Goal: Task Accomplishment & Management: Use online tool/utility

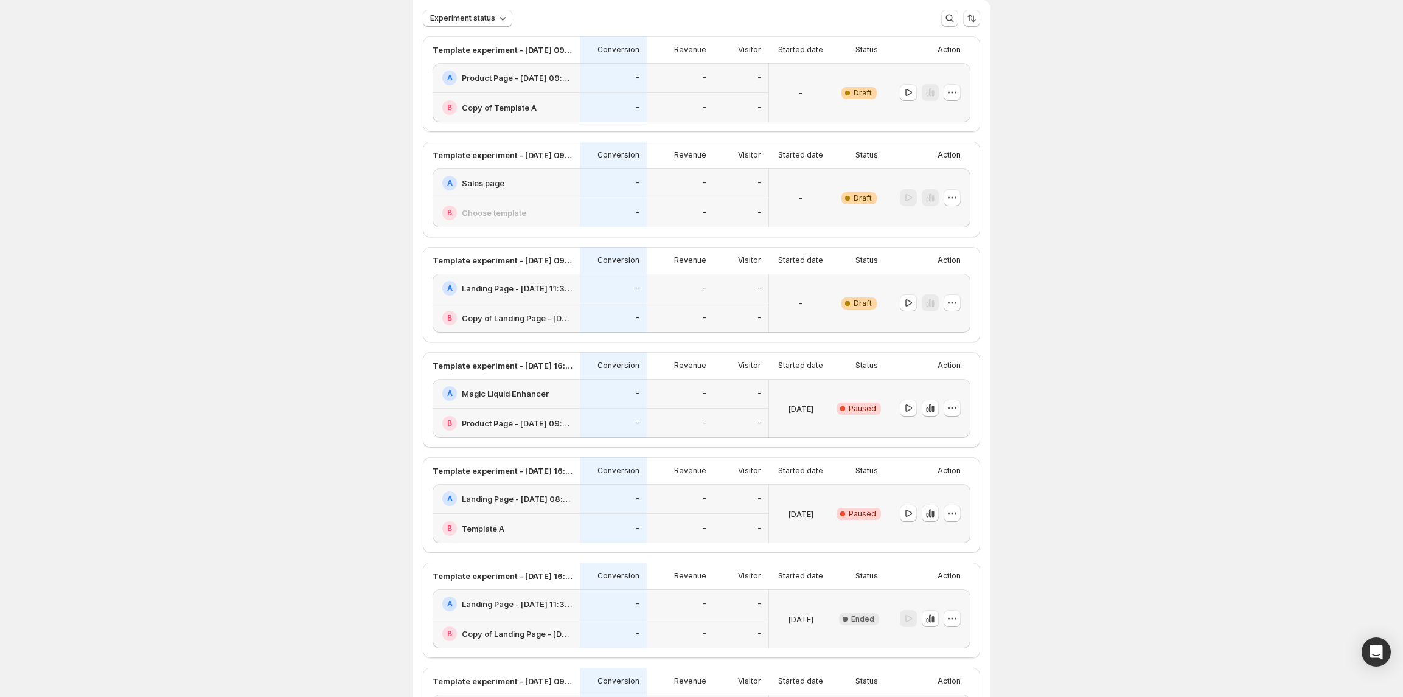
scroll to position [162, 0]
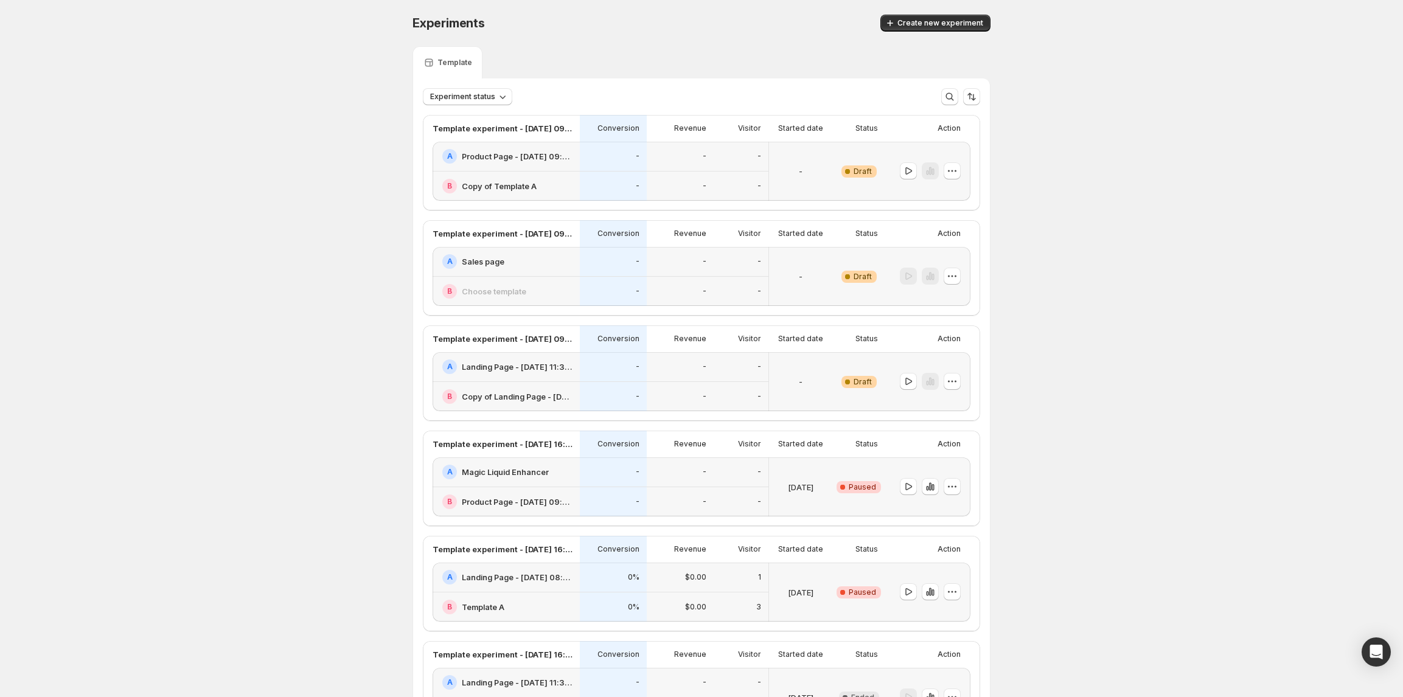
click at [525, 154] on h2 "Product Page - [DATE] 09:29: v6" at bounding box center [517, 156] width 111 height 12
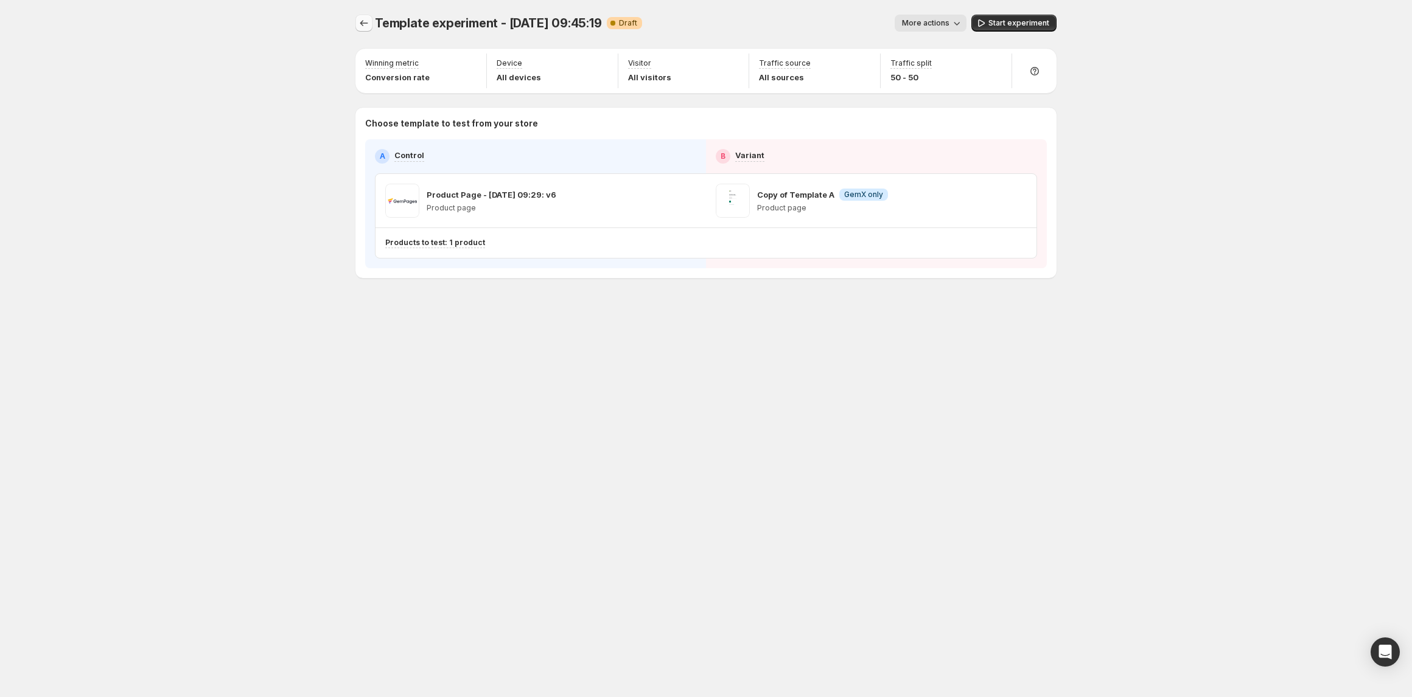
click at [366, 25] on icon "Experiments" at bounding box center [364, 23] width 12 height 12
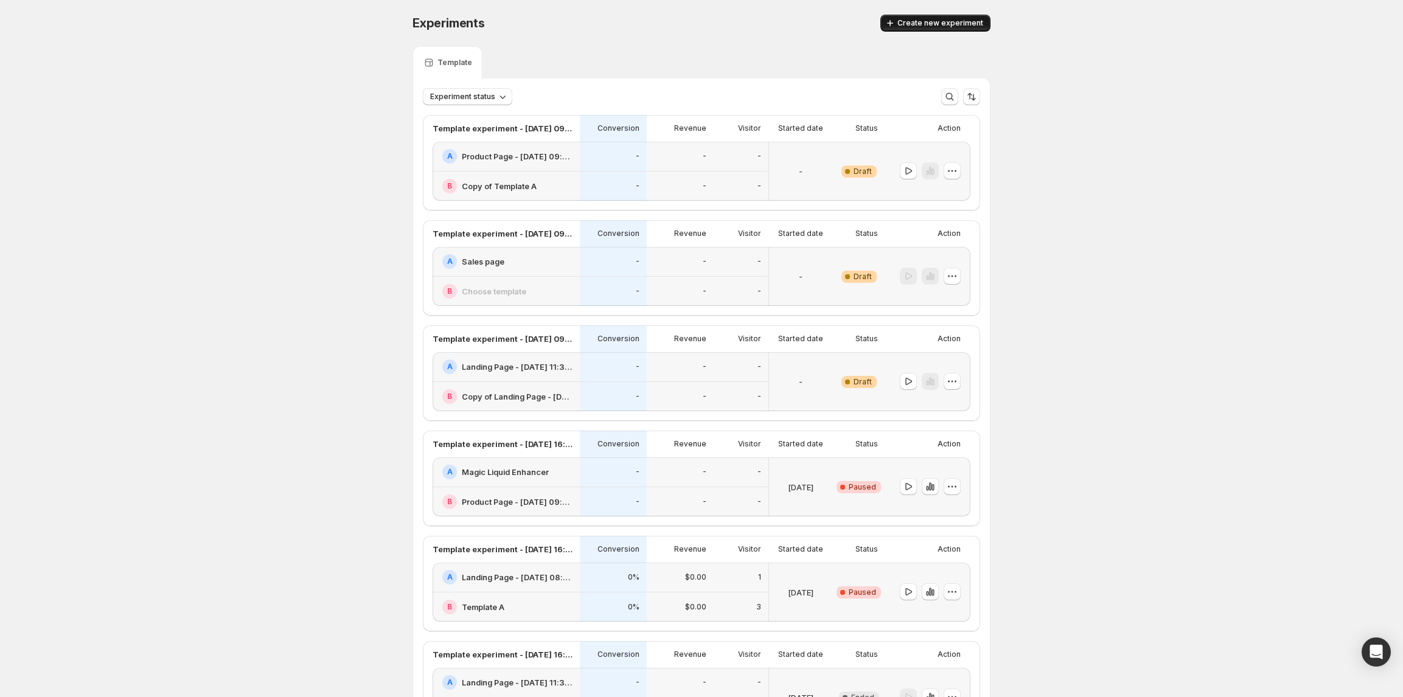
click at [965, 28] on button "Create new experiment" at bounding box center [936, 23] width 110 height 17
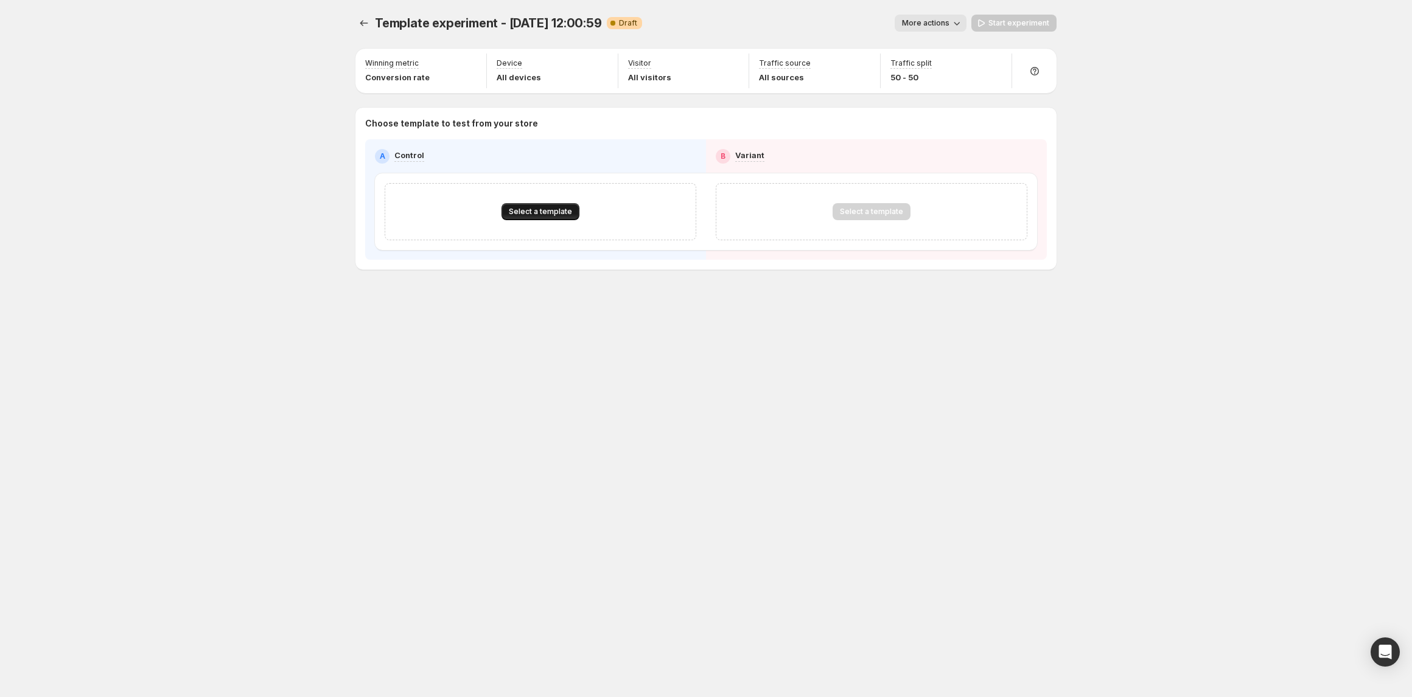
click at [551, 212] on span "Select a template" at bounding box center [540, 212] width 63 height 10
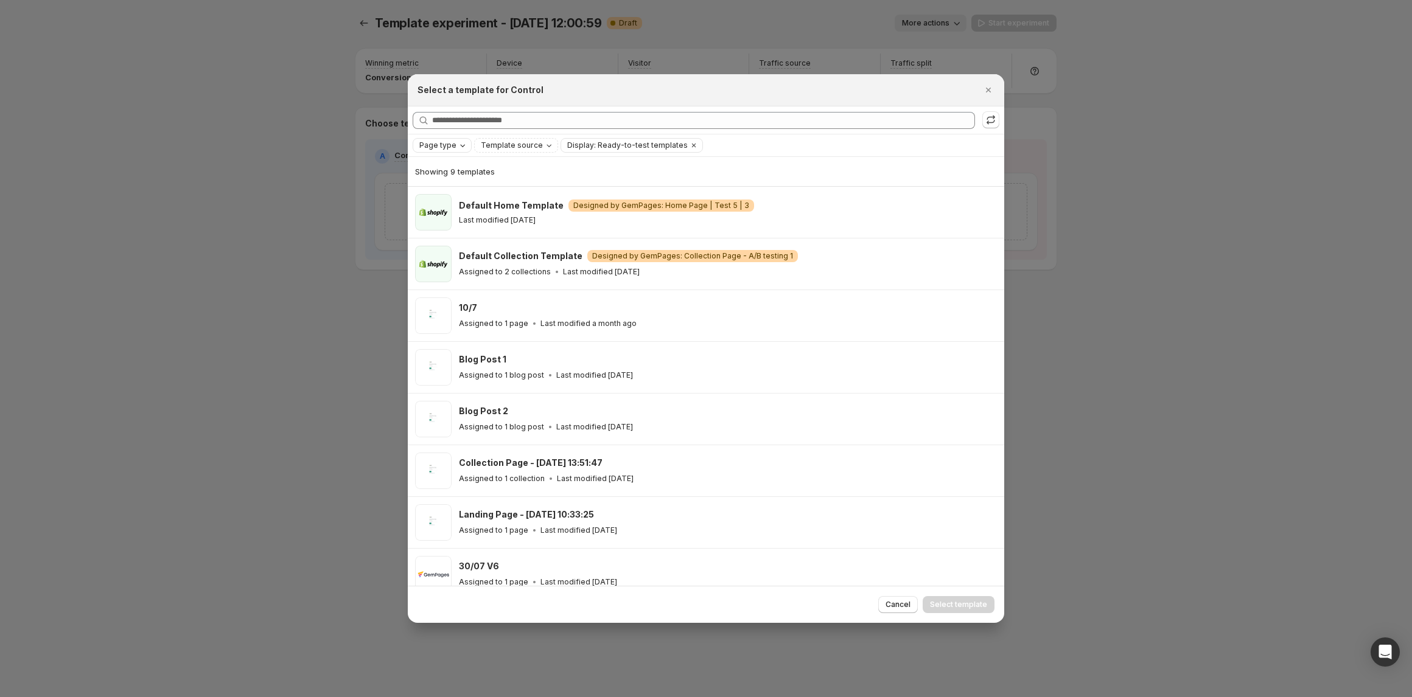
click at [458, 139] on div "Page type" at bounding box center [443, 145] width 51 height 12
click at [475, 198] on span "Product page" at bounding box center [462, 198] width 52 height 10
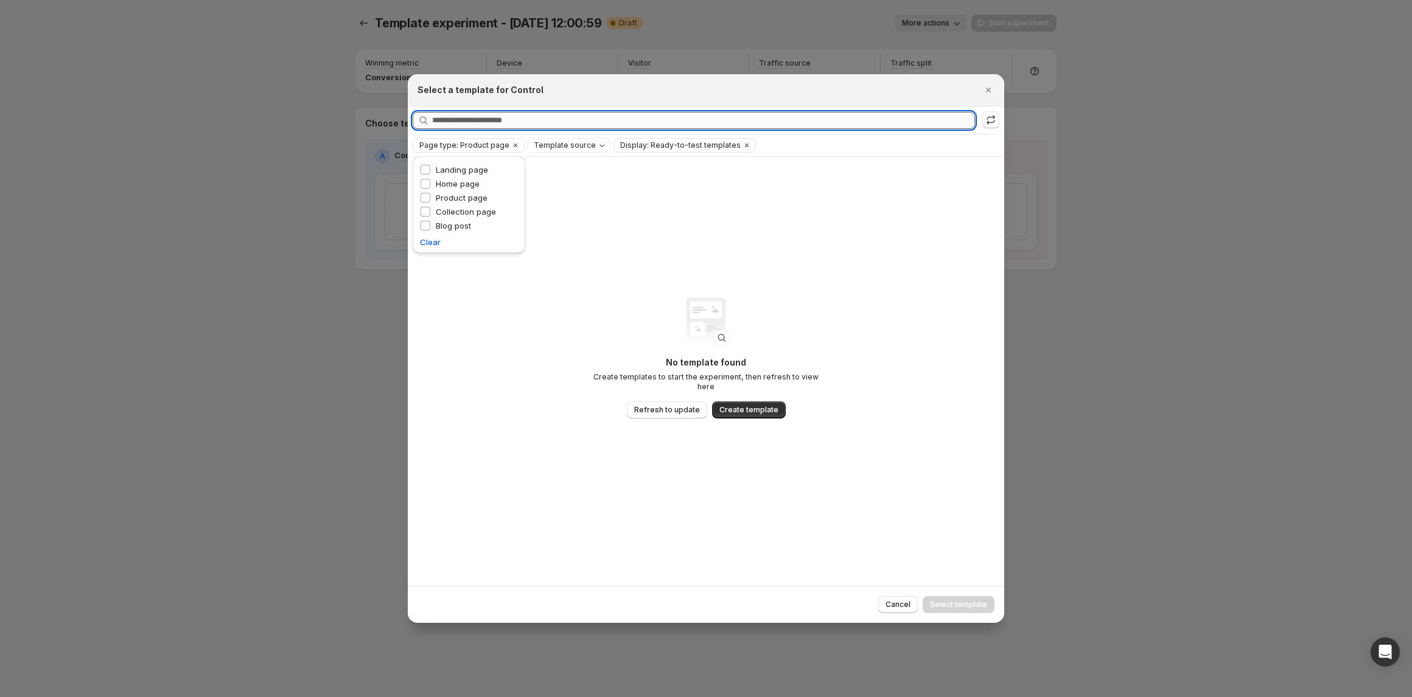
click at [699, 112] on input "Searching all templates" at bounding box center [703, 120] width 543 height 17
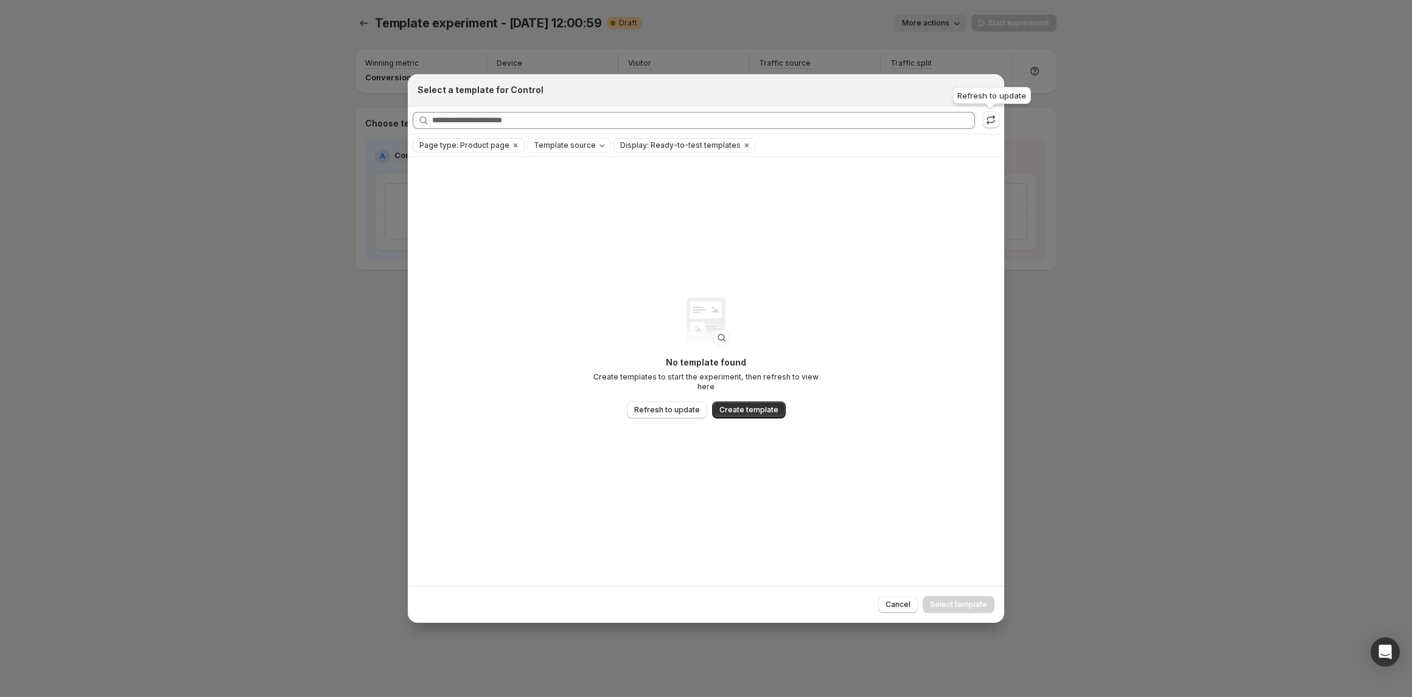
click at [992, 122] on icon ":r60:" at bounding box center [991, 120] width 12 height 12
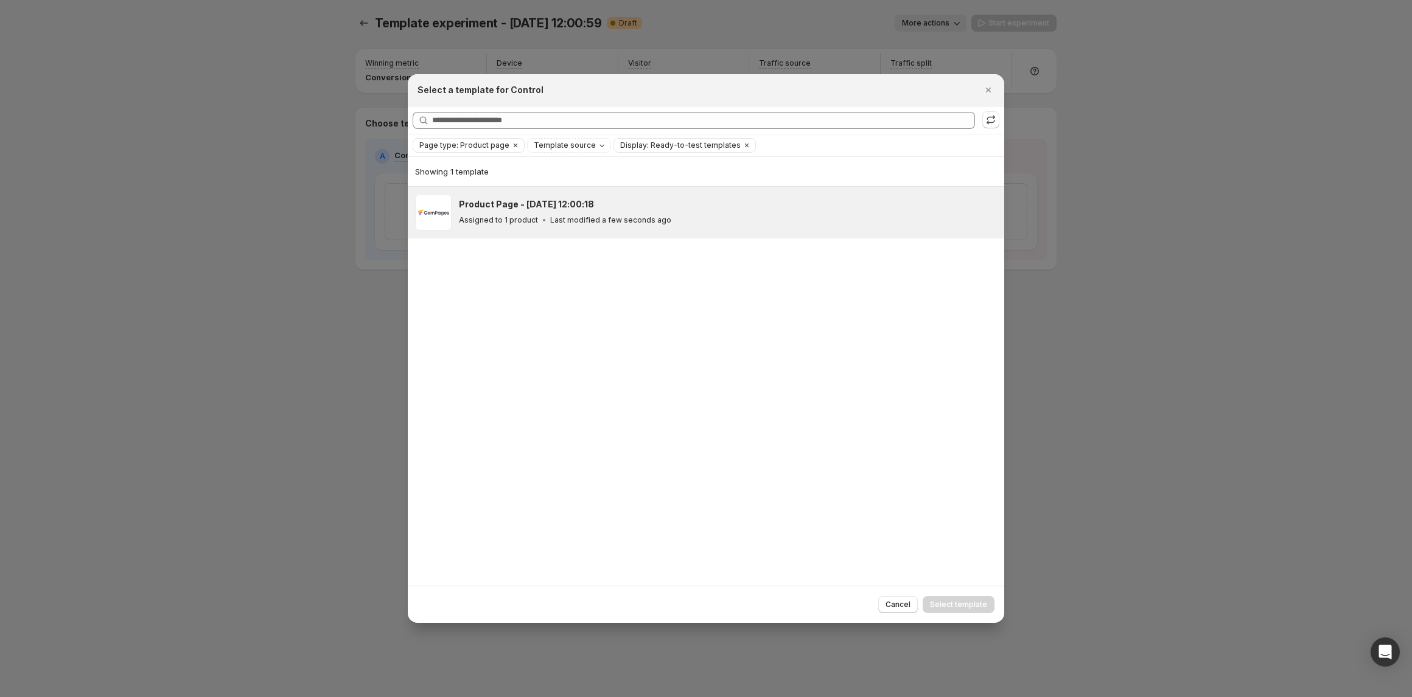
click at [670, 208] on div "Product Page - [DATE] 12:00:18" at bounding box center [726, 204] width 534 height 12
click at [957, 600] on button "Select template" at bounding box center [959, 604] width 72 height 17
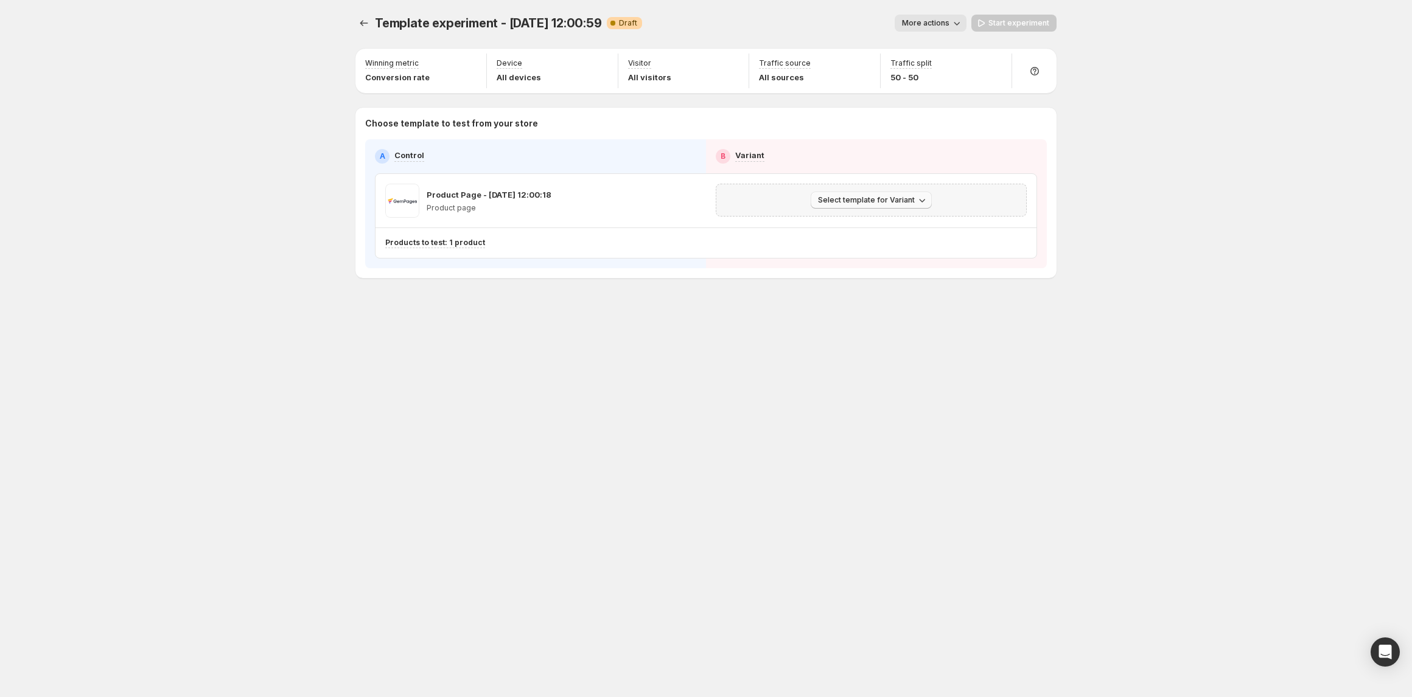
click at [858, 203] on span "Select template for Variant" at bounding box center [866, 200] width 97 height 10
click at [882, 222] on span "Select an existing template" at bounding box center [862, 227] width 103 height 10
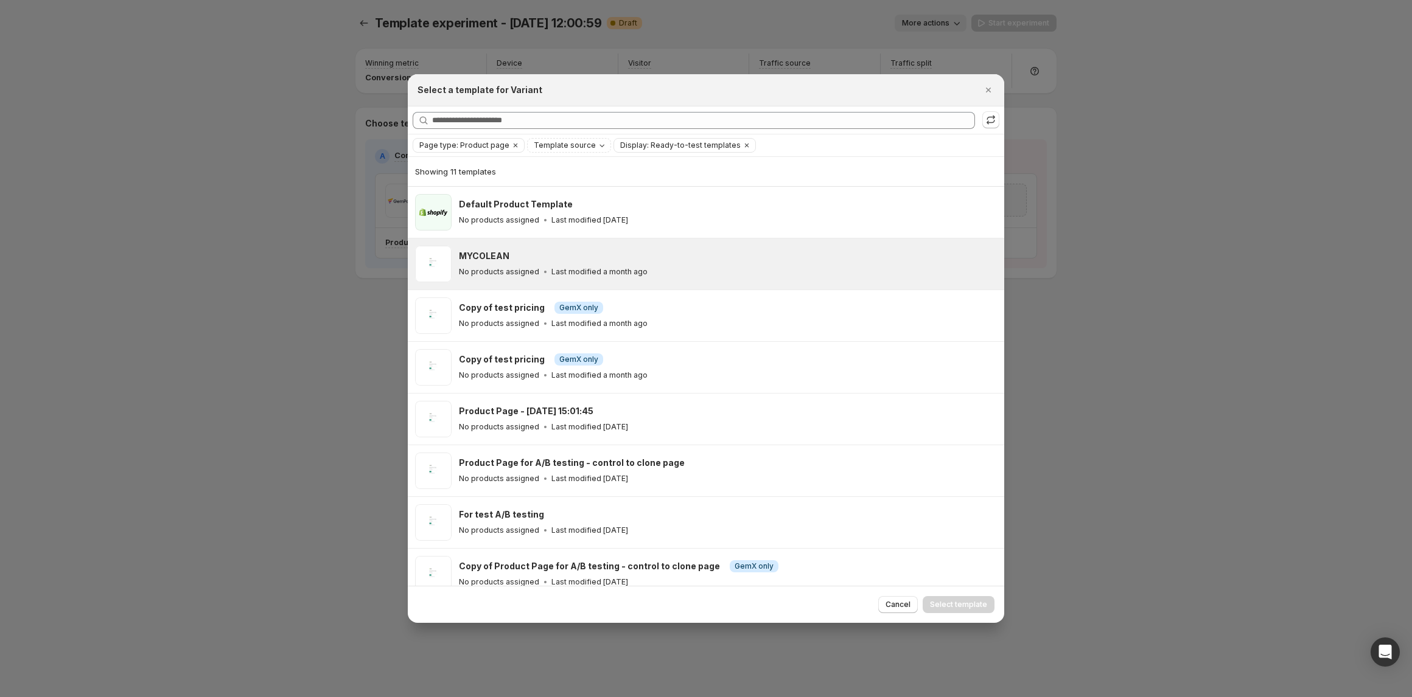
click at [776, 264] on div "MYCOLEAN No products assigned Last modified a month ago" at bounding box center [726, 264] width 534 height 28
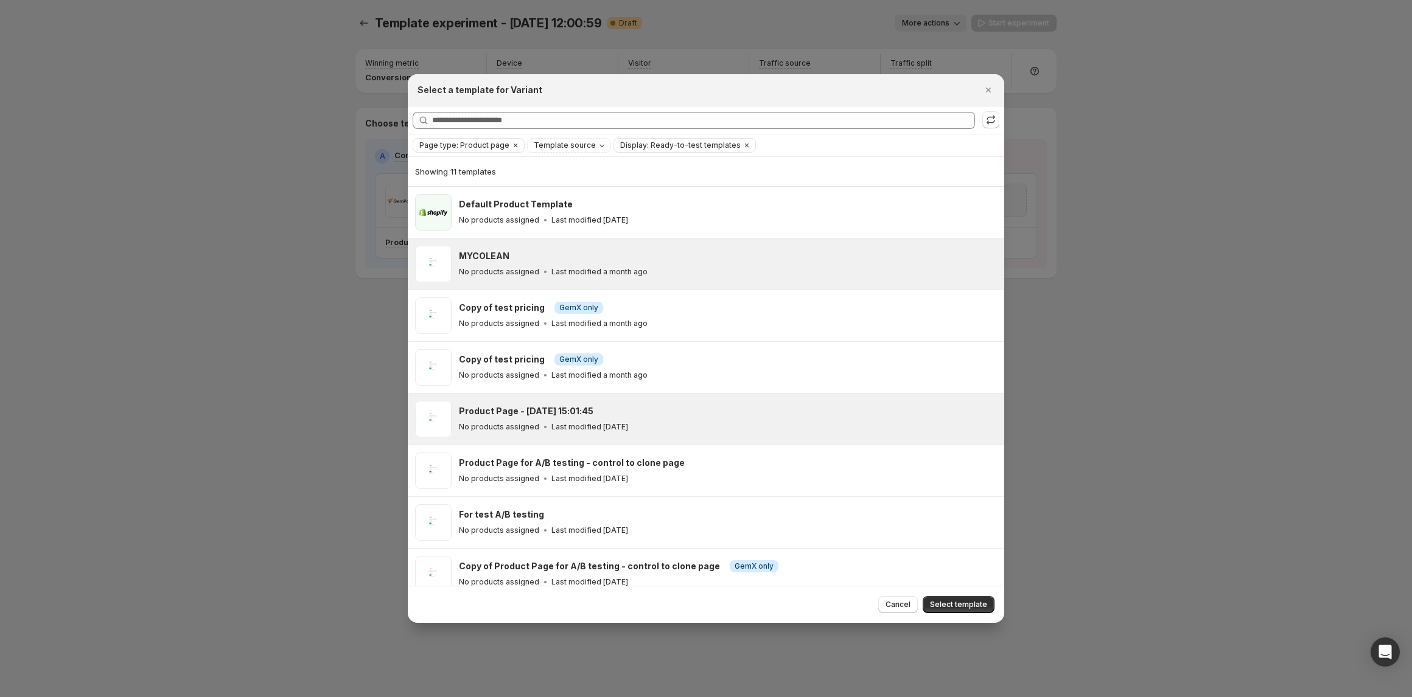
click at [840, 416] on div "Product Page - [DATE] 15:01:45" at bounding box center [726, 411] width 534 height 12
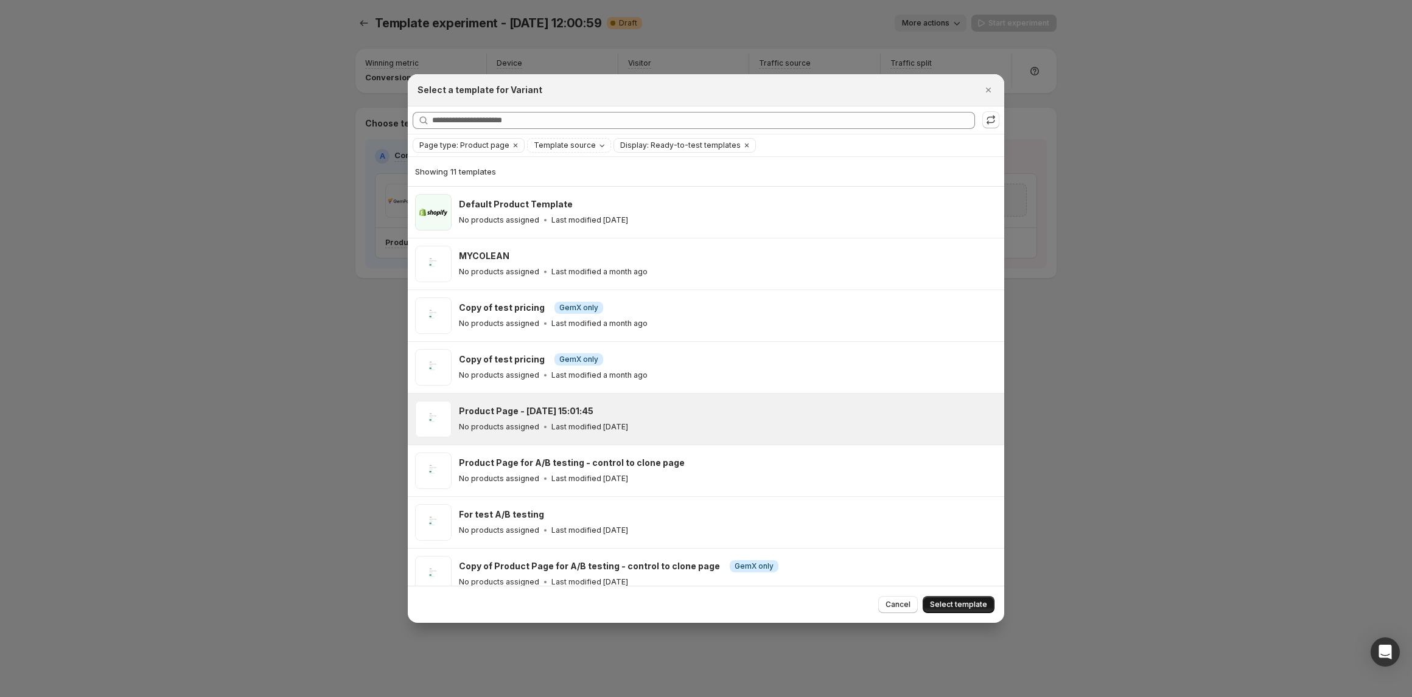
click at [943, 604] on span "Select template" at bounding box center [958, 605] width 57 height 10
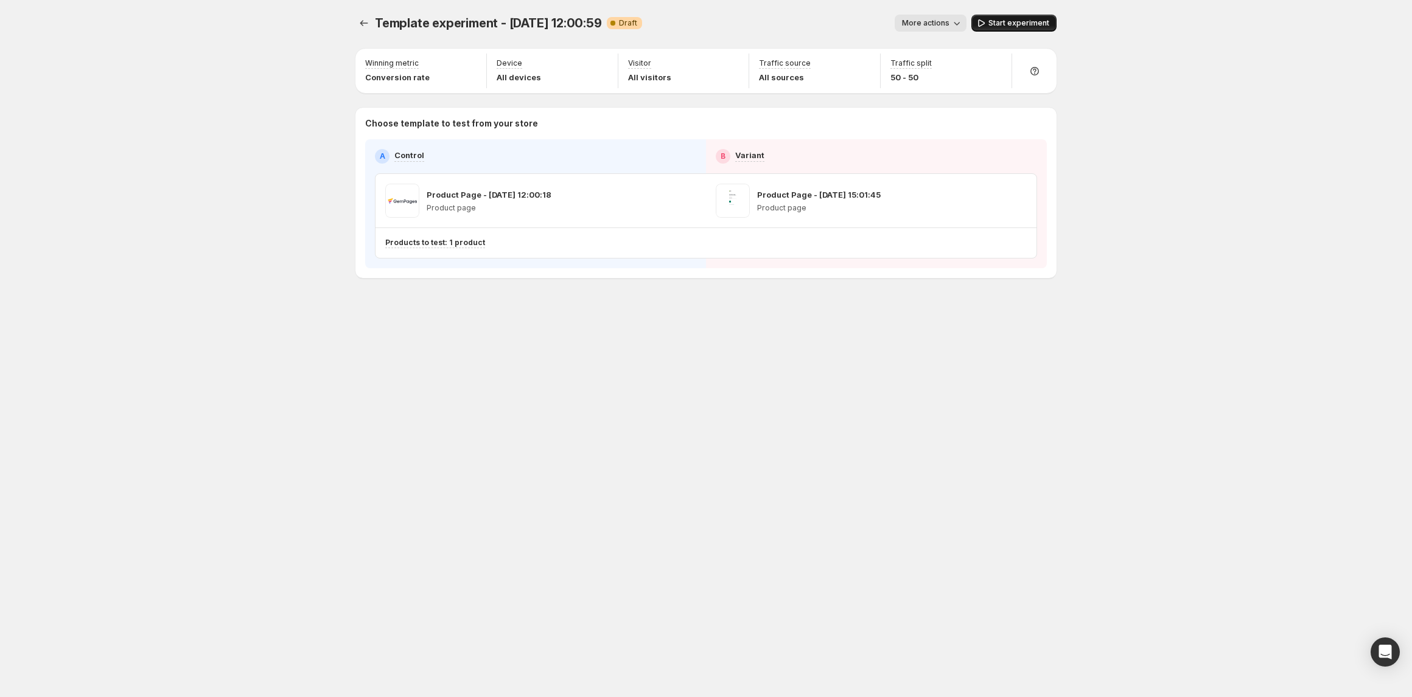
click at [994, 25] on span "Start experiment" at bounding box center [1018, 23] width 61 height 10
click at [666, 201] on icon "button" at bounding box center [666, 201] width 12 height 12
click at [363, 28] on icon "Experiments" at bounding box center [364, 23] width 12 height 12
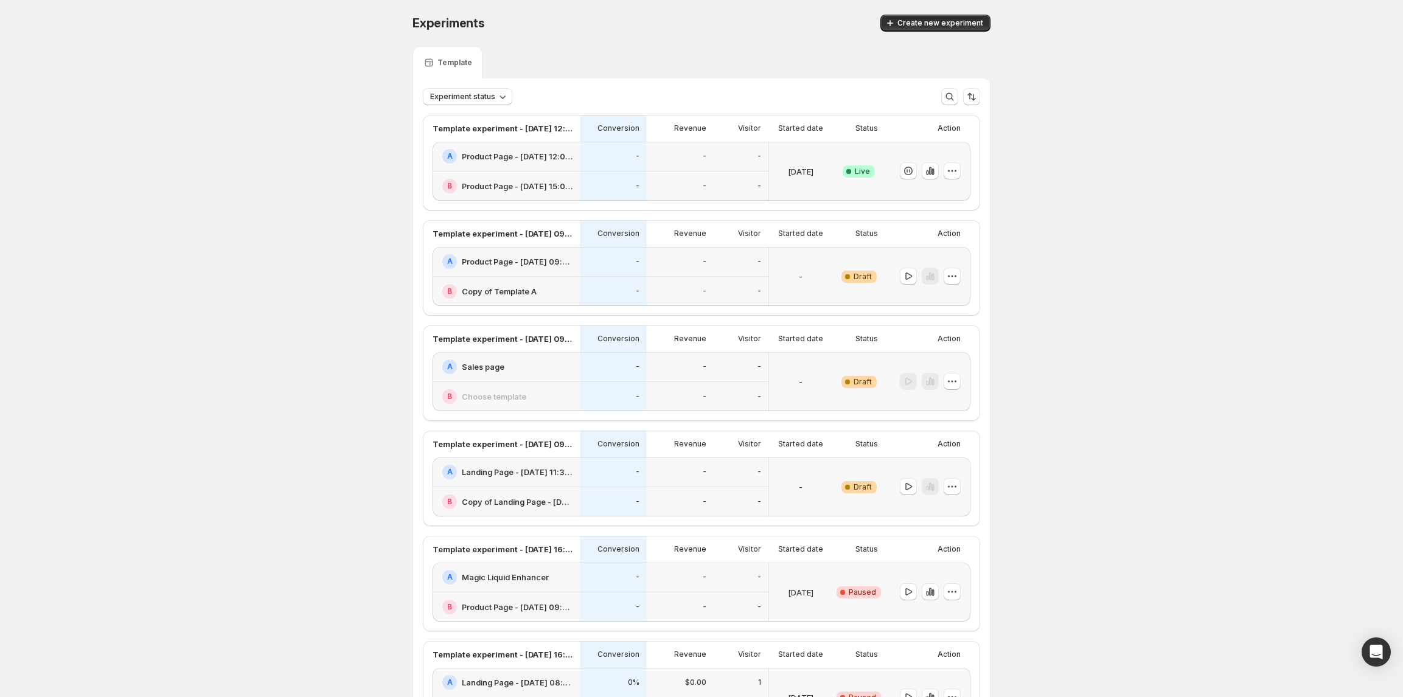
click at [966, 169] on div at bounding box center [927, 171] width 85 height 59
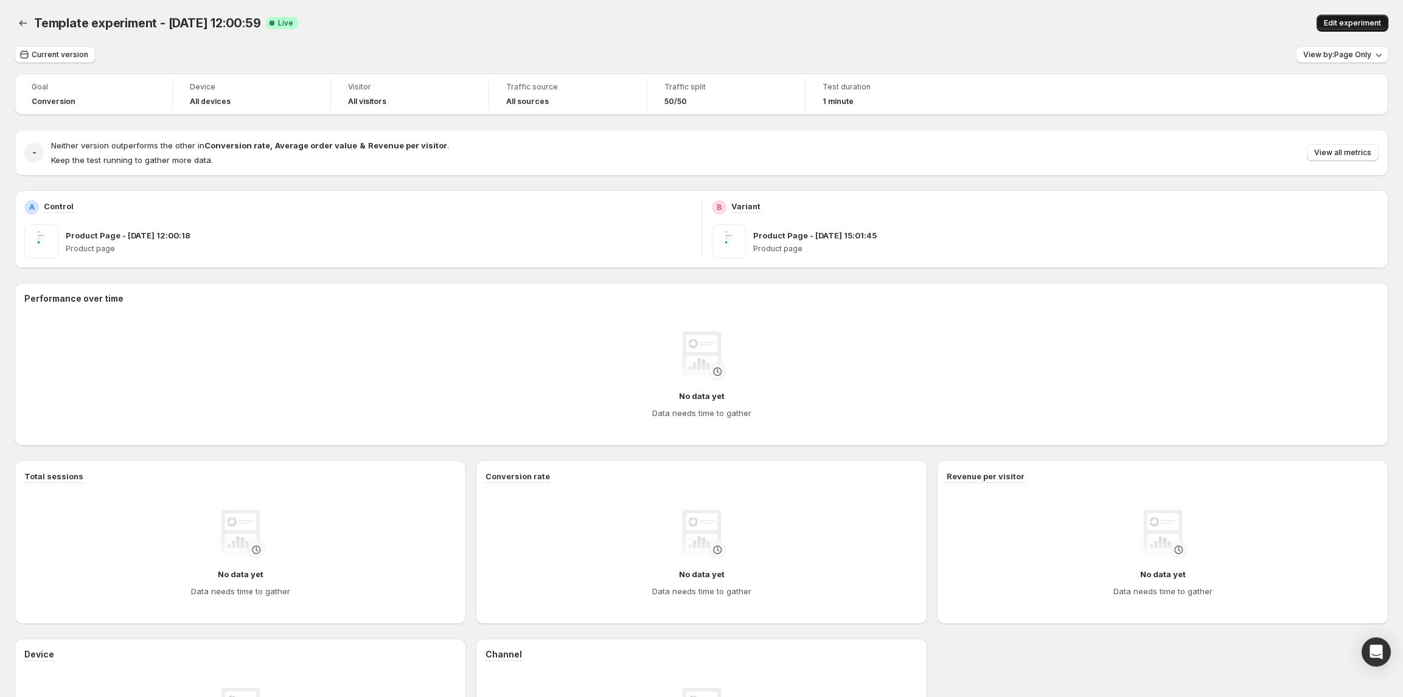
click at [1355, 19] on span "Edit experiment" at bounding box center [1352, 23] width 57 height 10
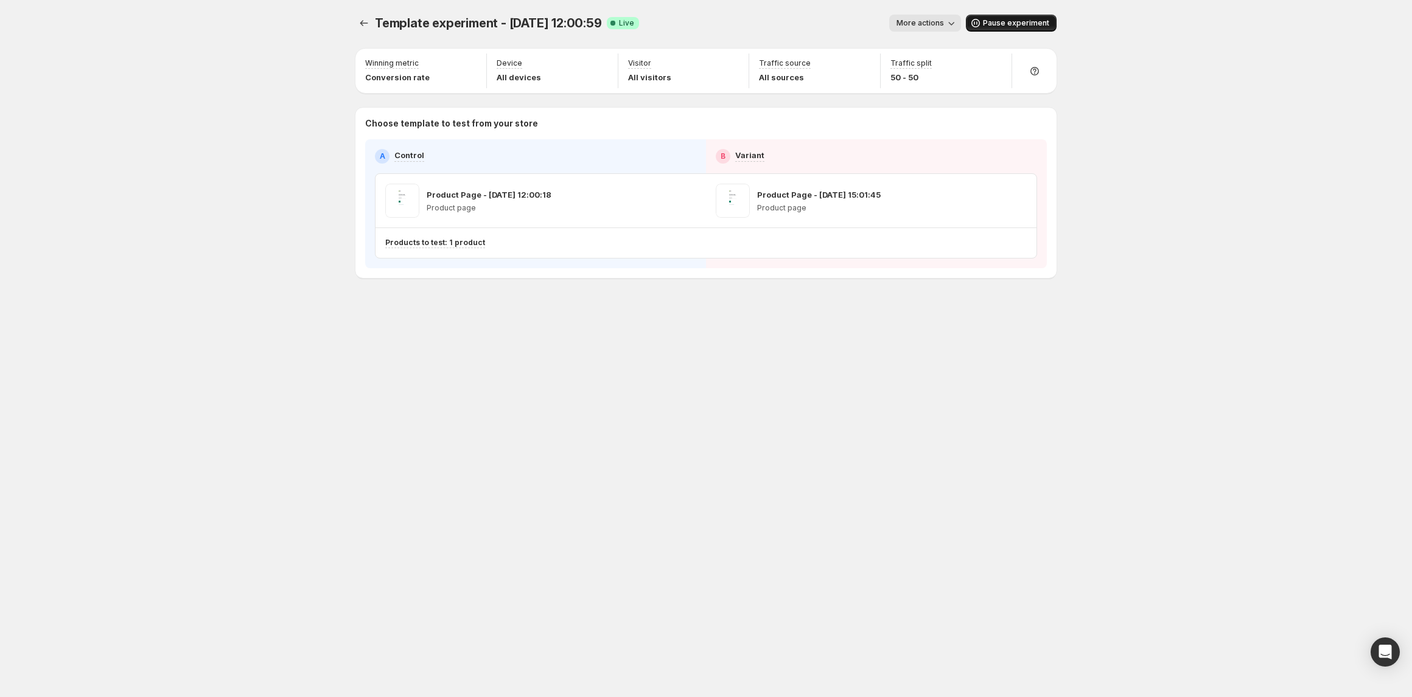
click at [1018, 21] on span "Pause experiment" at bounding box center [1016, 23] width 66 height 10
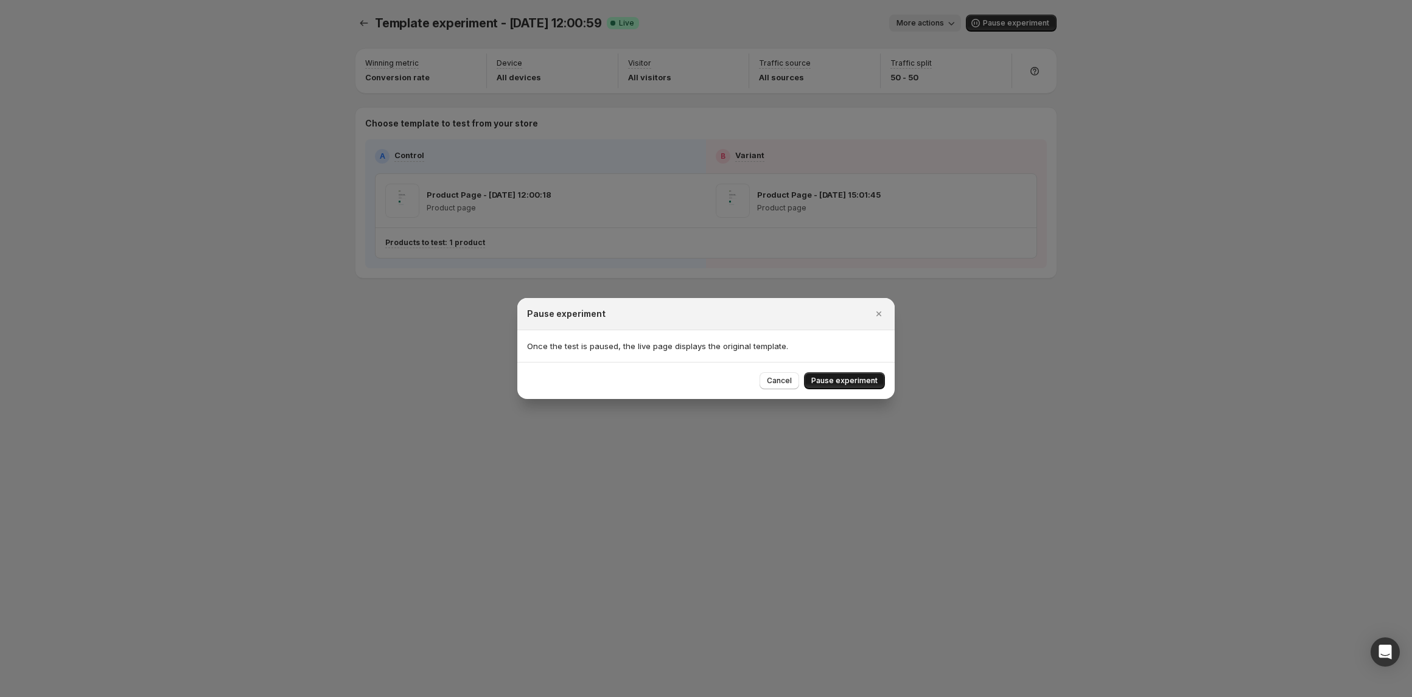
click at [855, 377] on span "Pause experiment" at bounding box center [844, 381] width 66 height 10
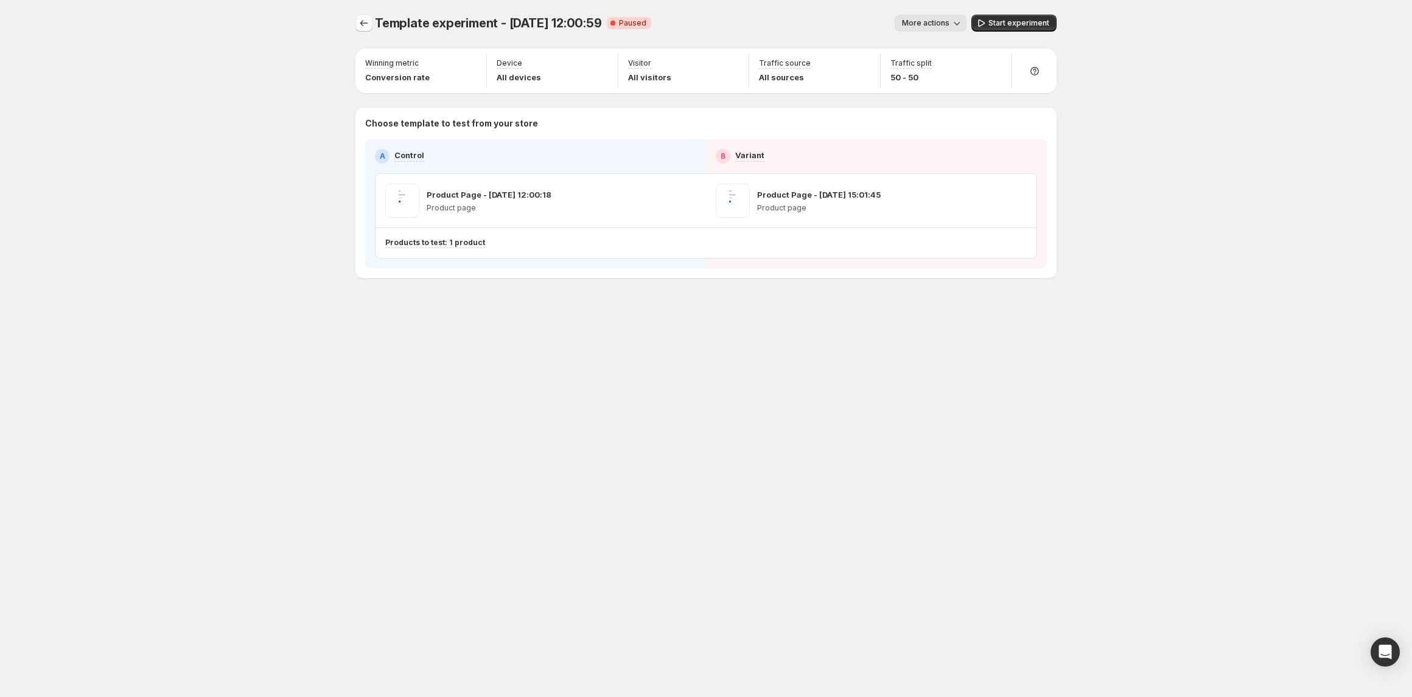
click at [359, 24] on icon "Experiments" at bounding box center [364, 23] width 12 height 12
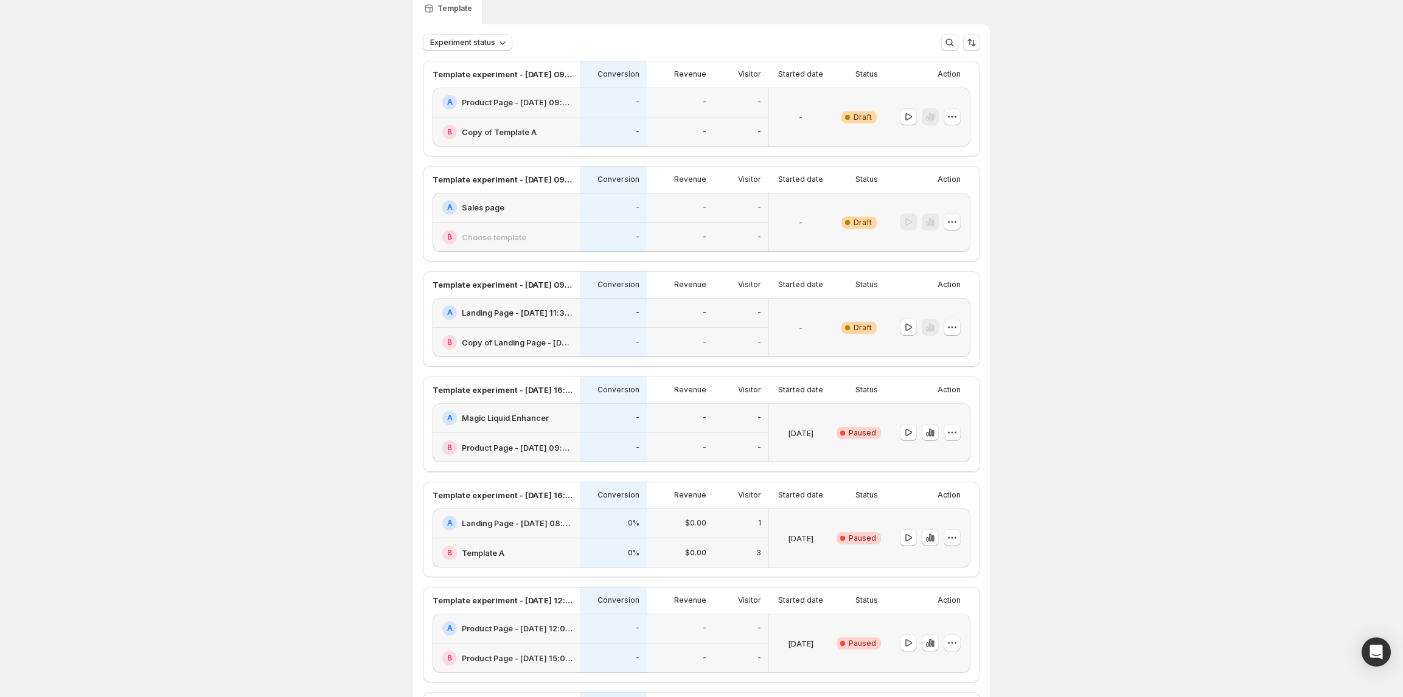
scroll to position [81, 0]
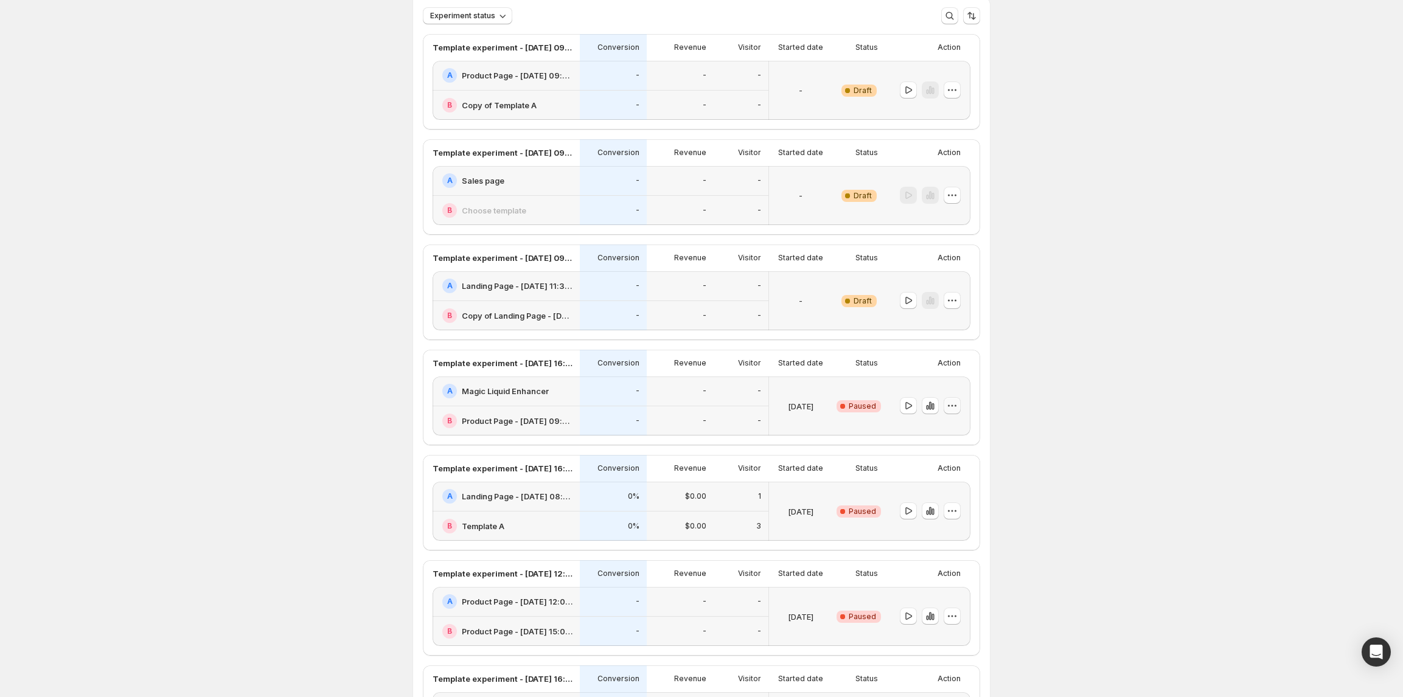
click at [958, 407] on icon "button" at bounding box center [952, 406] width 12 height 12
click at [957, 494] on span "Delete" at bounding box center [947, 494] width 24 height 10
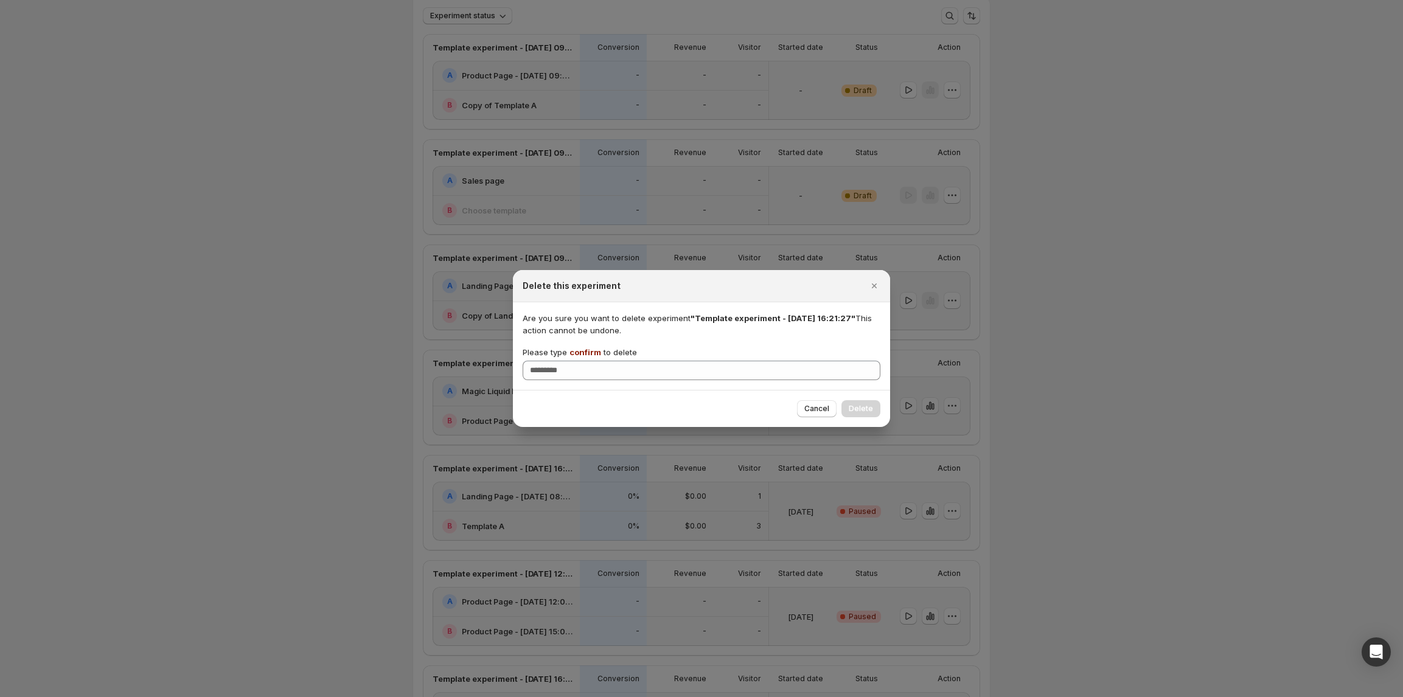
click at [584, 353] on span "confirm" at bounding box center [586, 352] width 32 height 10
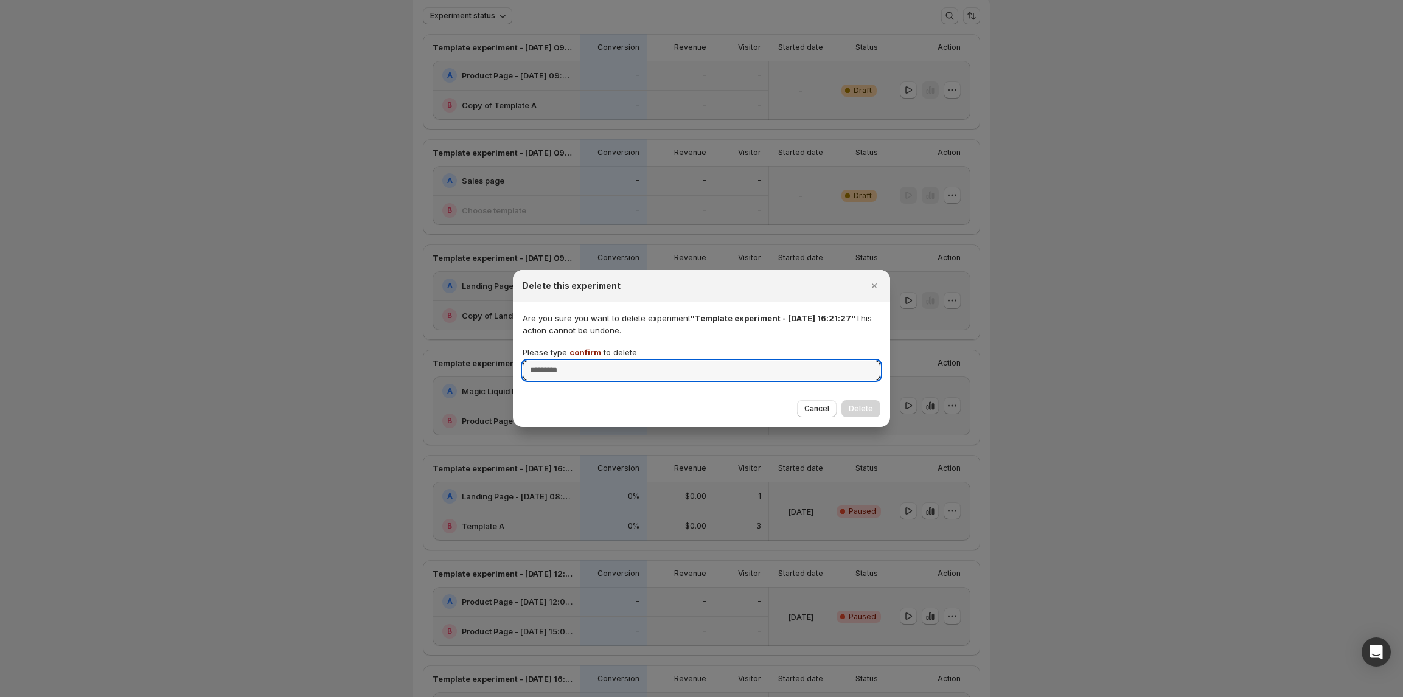
click at [584, 361] on input "Please type confirm to delete" at bounding box center [702, 370] width 358 height 19
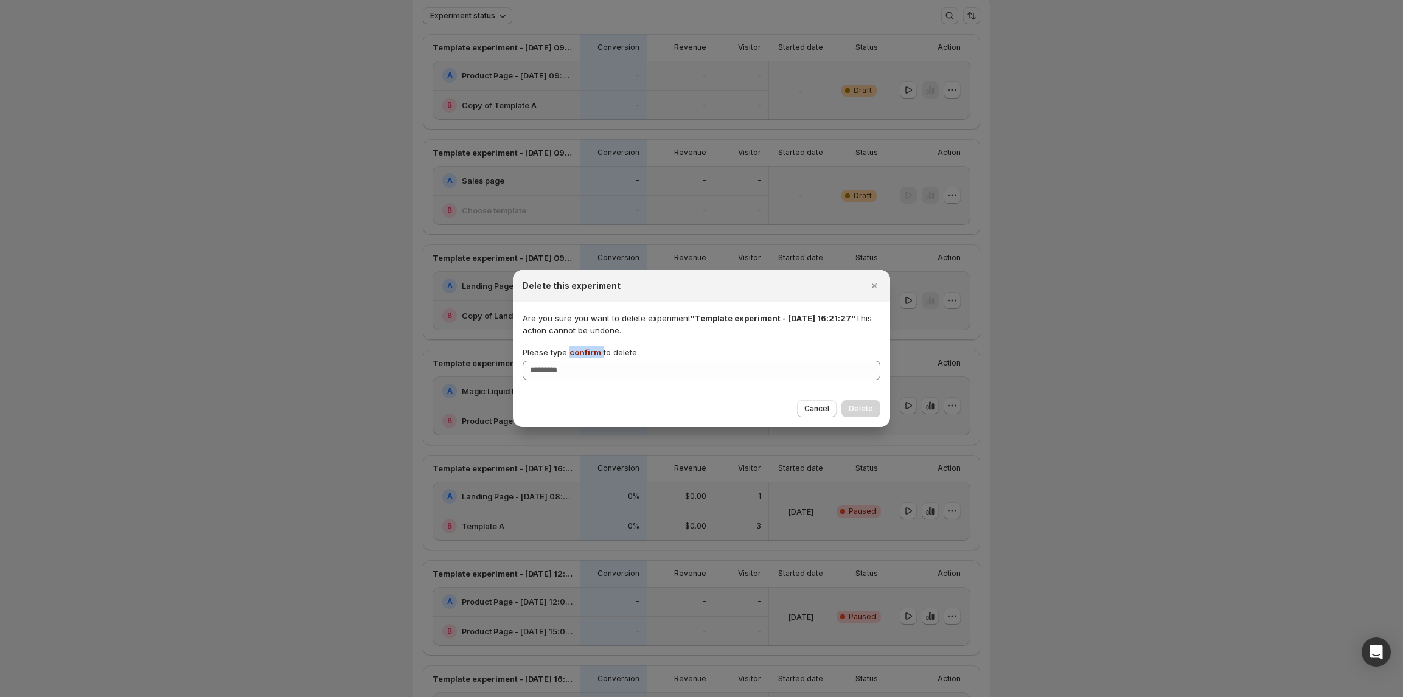
click at [584, 353] on span "confirm" at bounding box center [586, 352] width 32 height 10
click at [584, 361] on input "Please type confirm to delete" at bounding box center [702, 370] width 358 height 19
copy p "confirm"
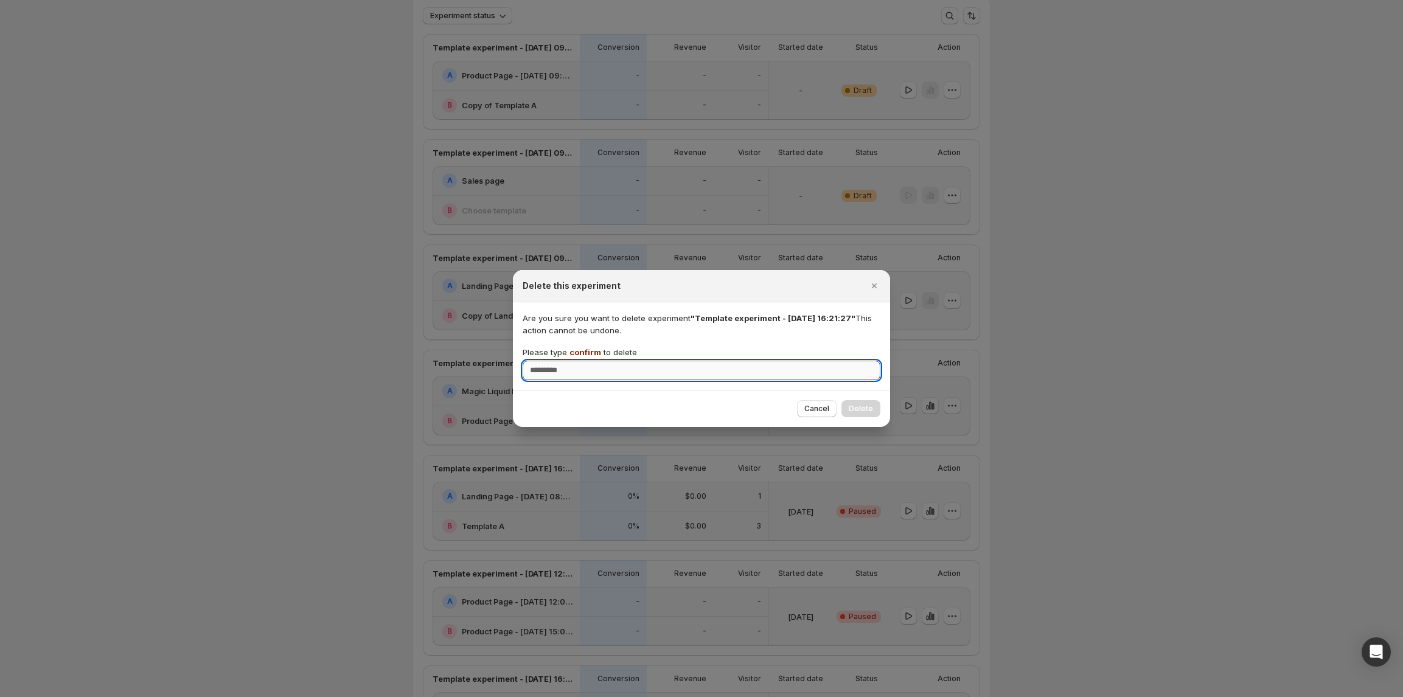
click at [596, 378] on input "Please type confirm to delete" at bounding box center [702, 370] width 358 height 19
paste input "*******"
type input "*******"
click at [862, 405] on span "Delete" at bounding box center [861, 409] width 24 height 10
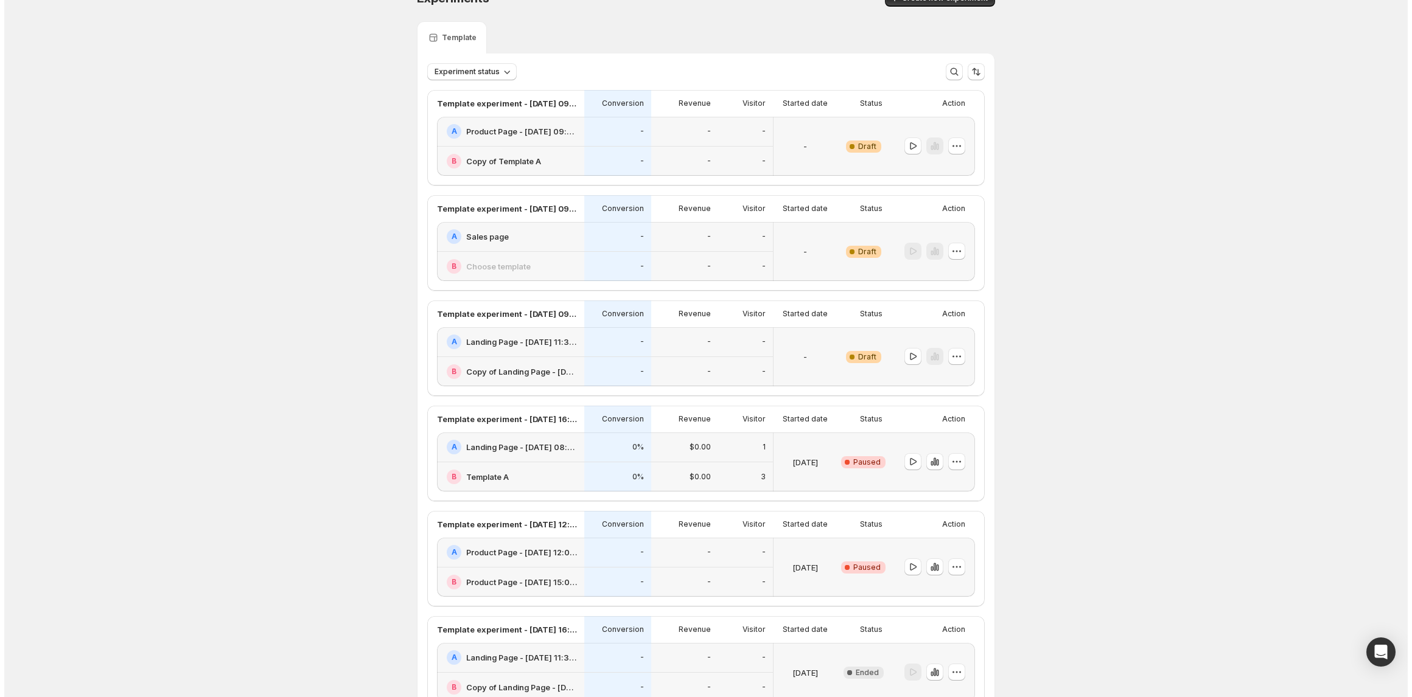
scroll to position [0, 0]
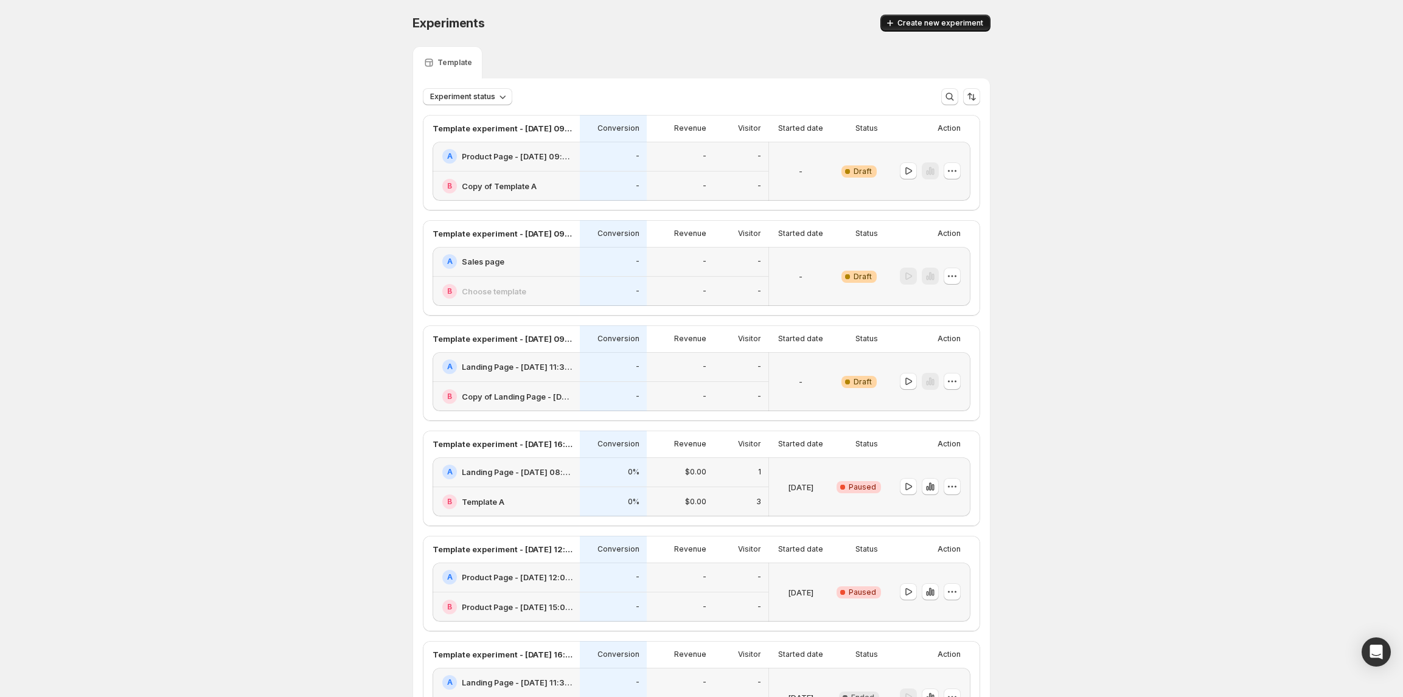
click at [944, 25] on span "Create new experiment" at bounding box center [941, 23] width 86 height 10
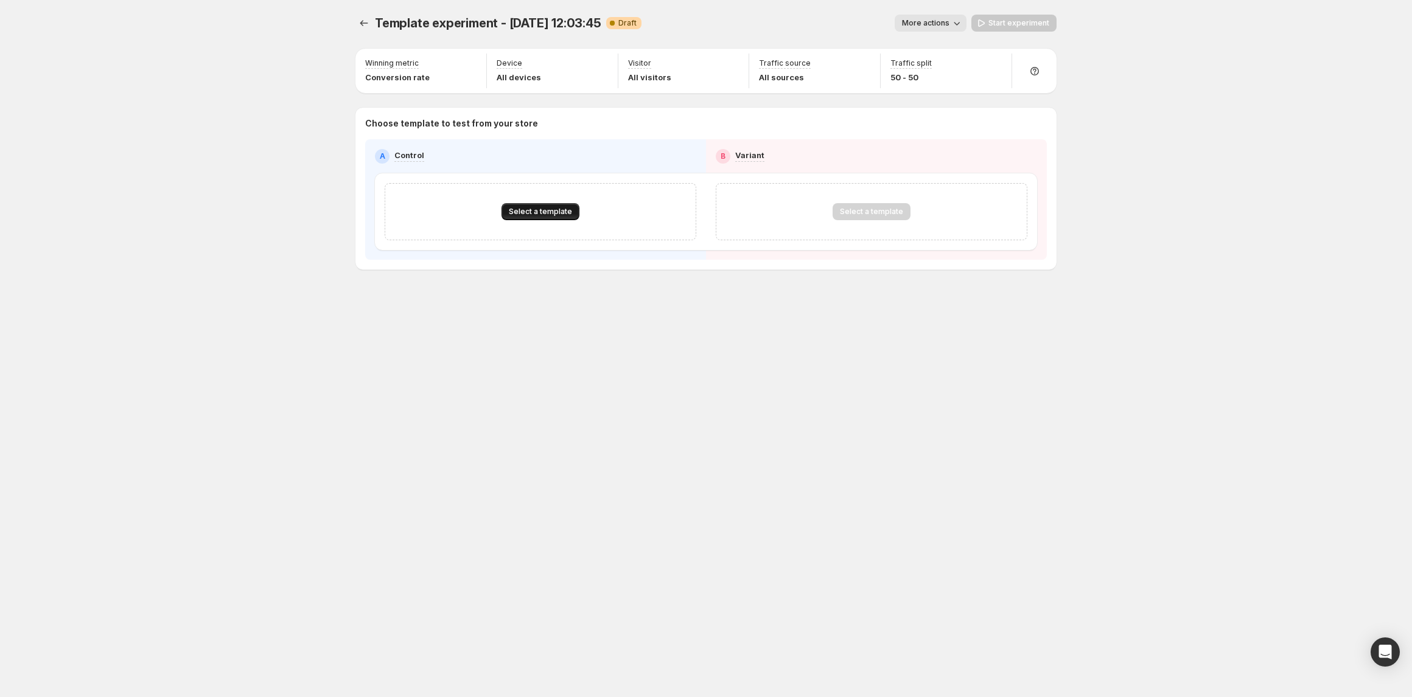
click at [533, 217] on button "Select a template" at bounding box center [540, 211] width 78 height 17
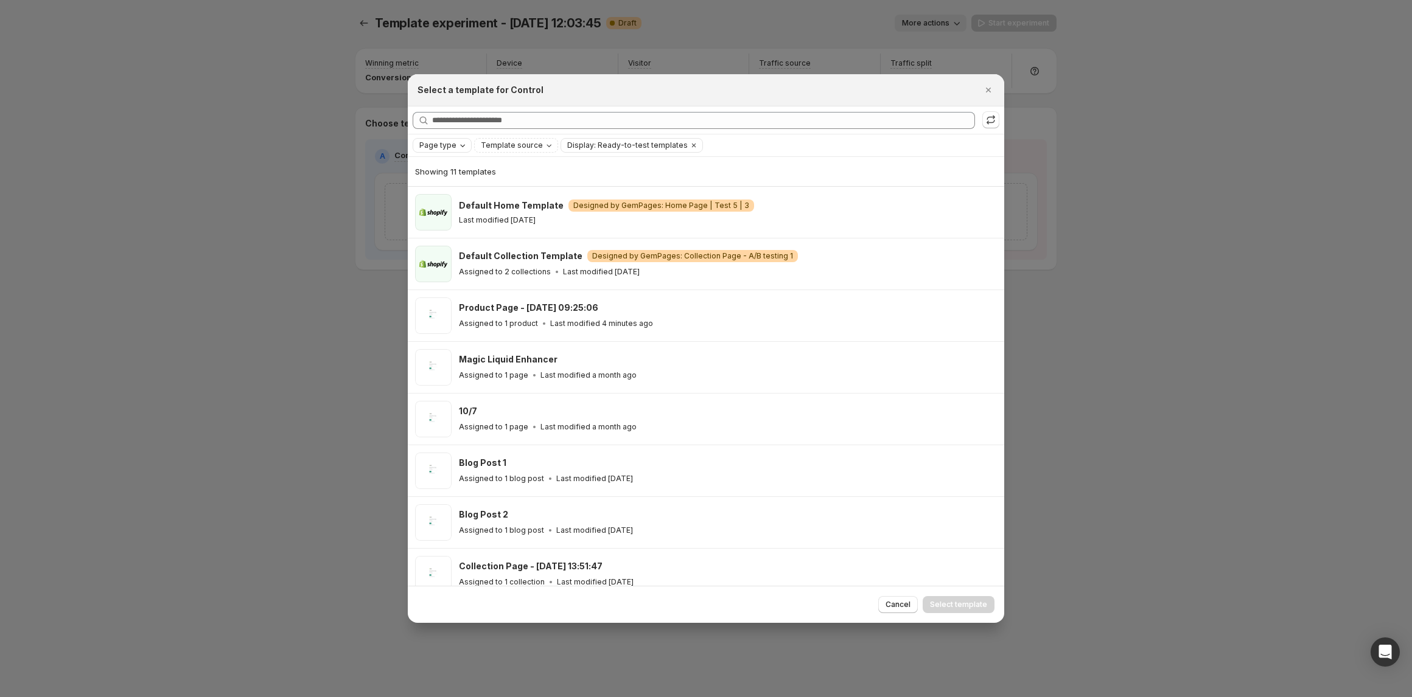
click at [452, 145] on span "Page type" at bounding box center [437, 146] width 37 height 10
click at [452, 196] on span "Product page" at bounding box center [462, 198] width 52 height 10
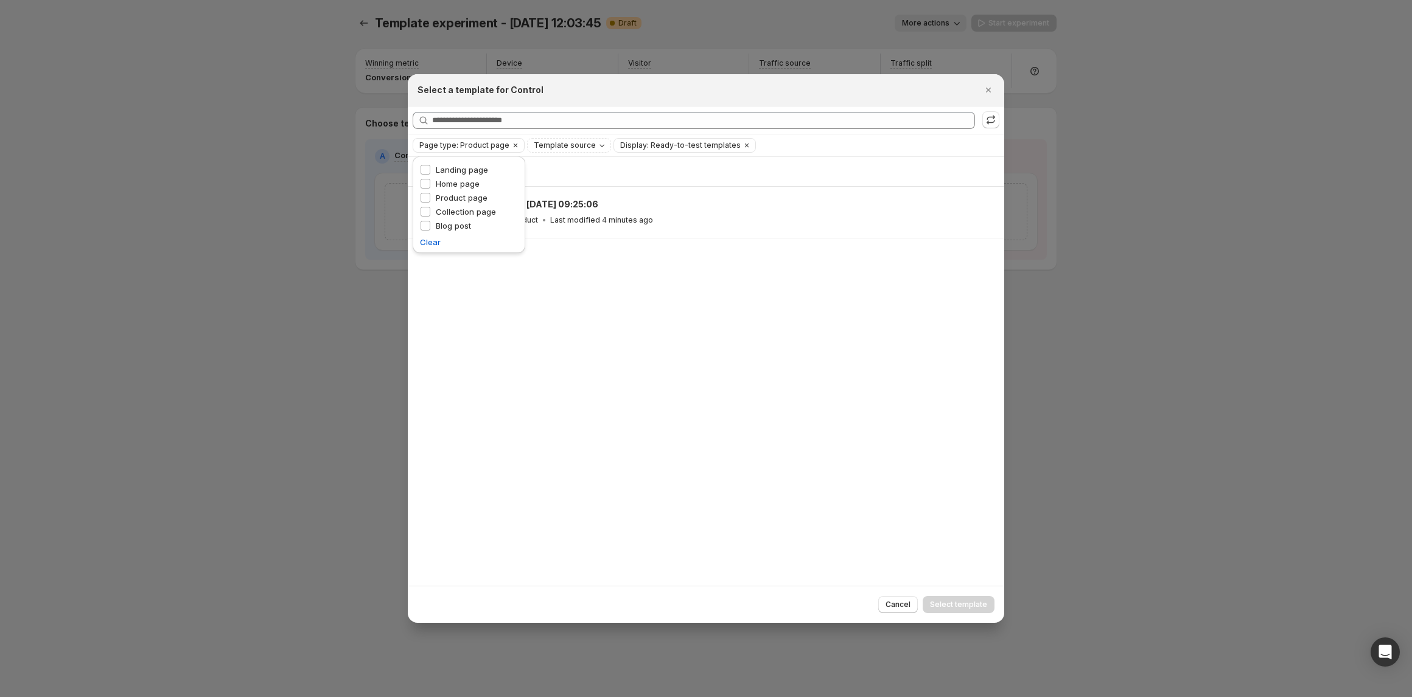
click at [750, 301] on div "Showing 1 template Product Page - Jul 31, 09:25:06 Assigned to 1 product Last m…" at bounding box center [706, 371] width 596 height 428
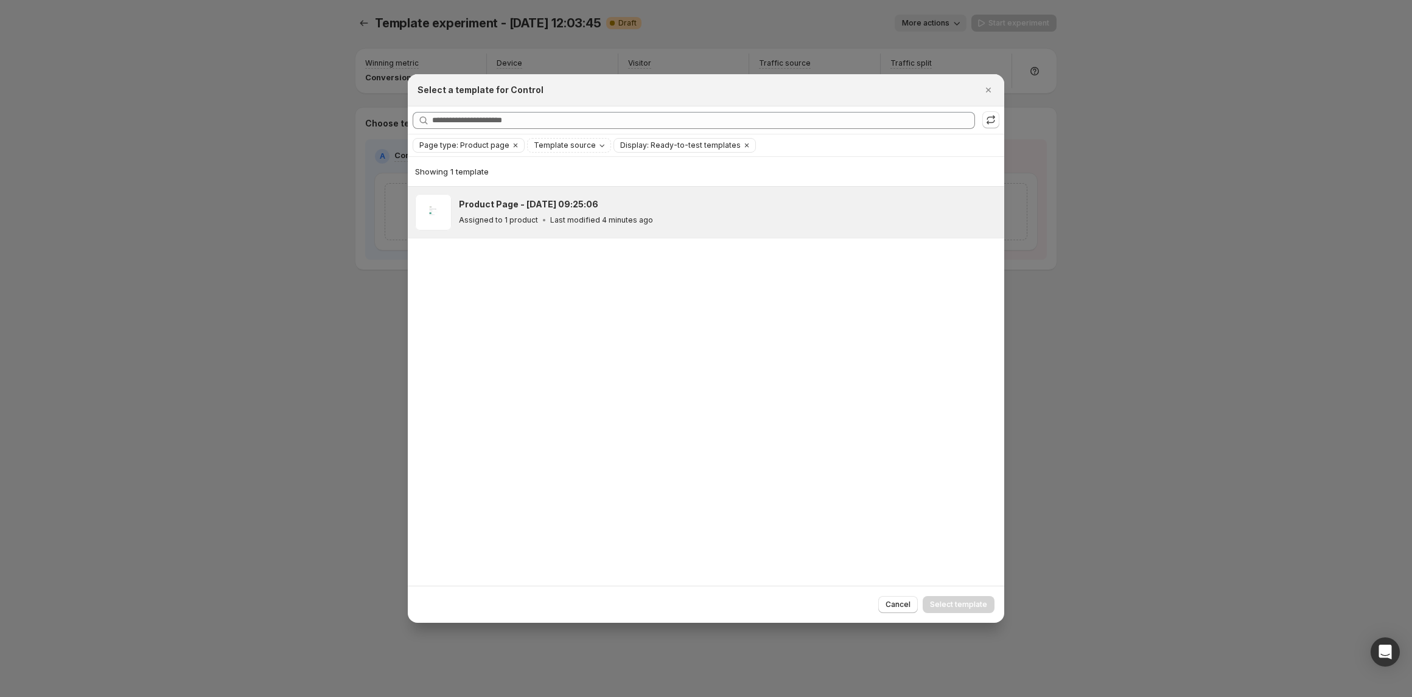
click at [740, 225] on div "Assigned to 1 product Last modified 4 minutes ago" at bounding box center [726, 220] width 534 height 12
click at [699, 222] on div "Assigned to 1 product Last modified 5 minutes ago" at bounding box center [726, 220] width 534 height 12
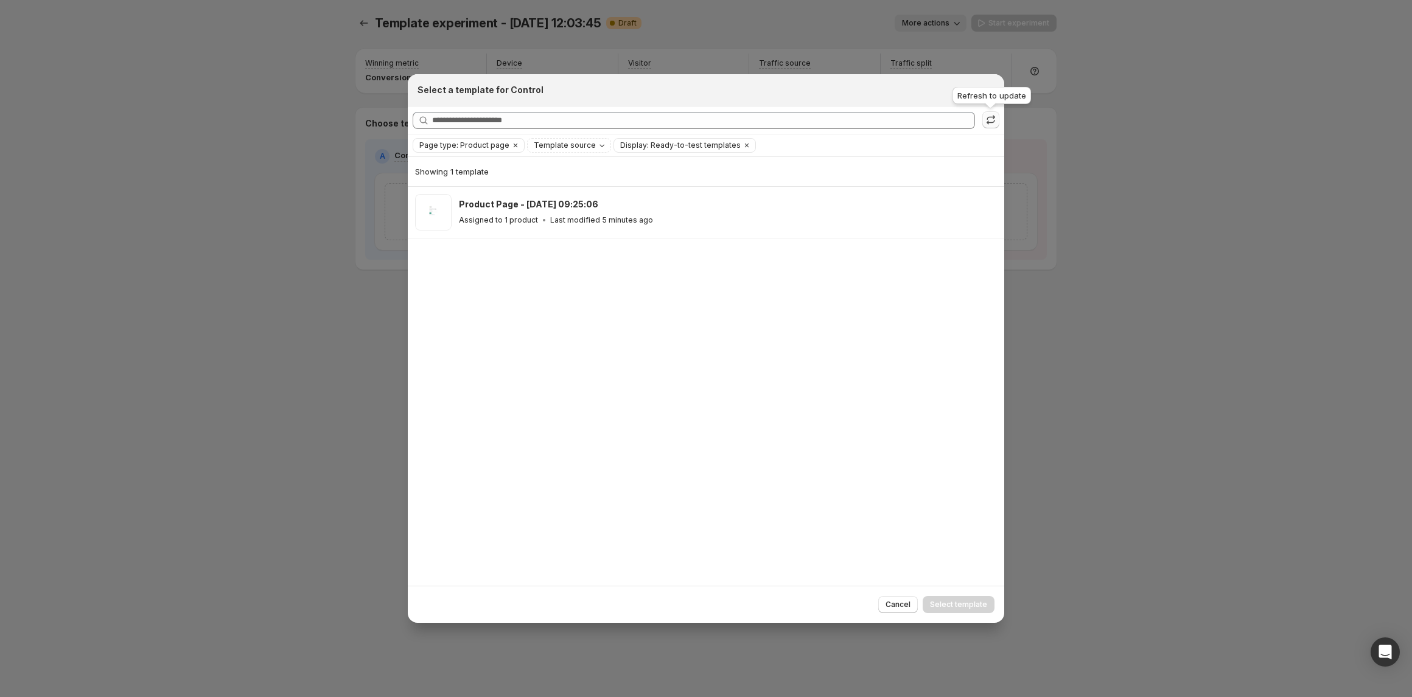
click at [988, 122] on icon ":r7d:" at bounding box center [991, 120] width 12 height 12
click at [989, 91] on icon "Close" at bounding box center [988, 90] width 12 height 12
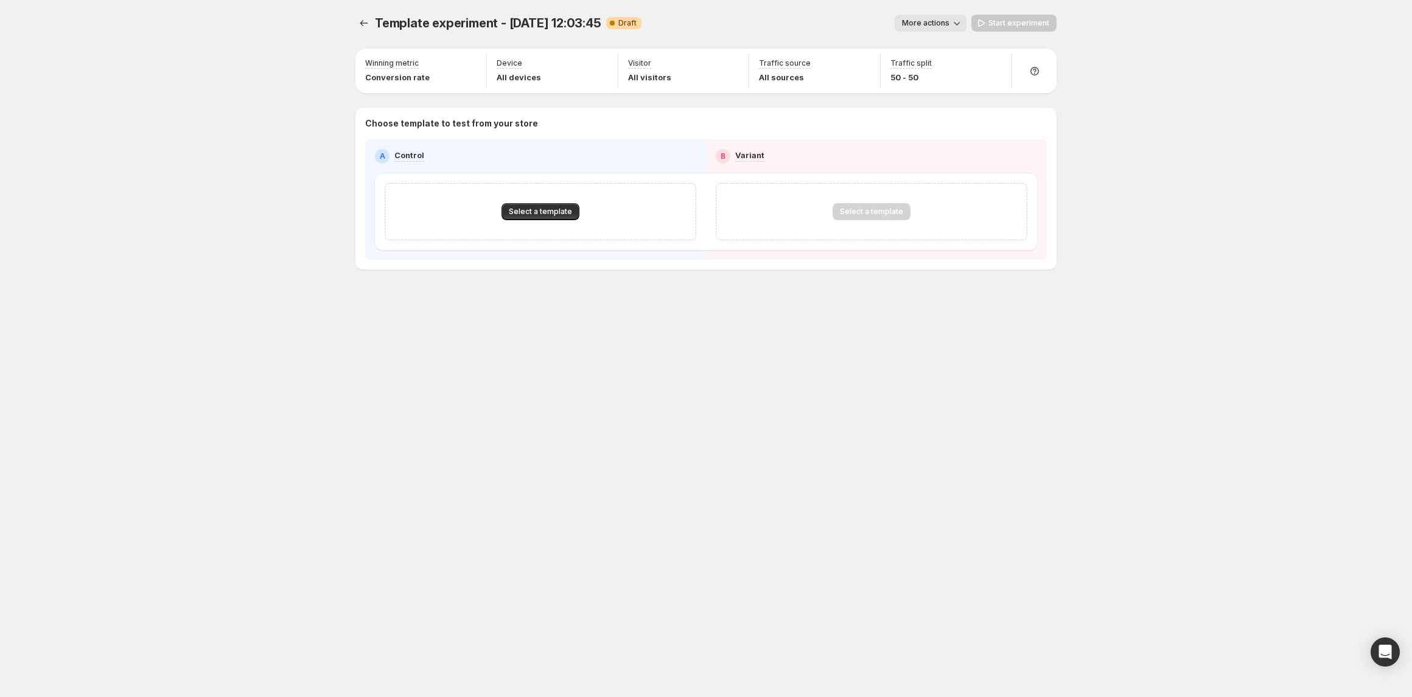
click at [374, 23] on div at bounding box center [364, 23] width 19 height 17
click at [516, 200] on div "Select a template" at bounding box center [541, 211] width 312 height 57
click at [517, 204] on button "Select a template" at bounding box center [540, 211] width 78 height 17
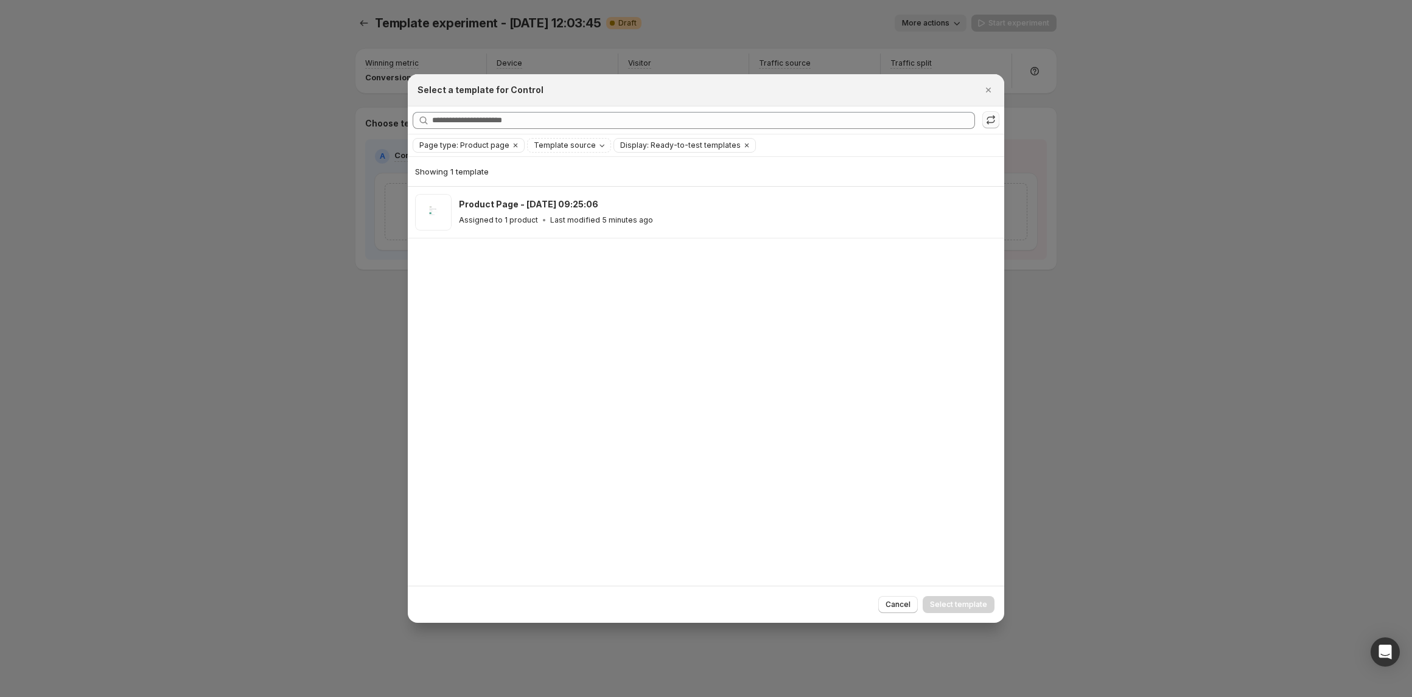
click at [989, 125] on icon ":r7d:" at bounding box center [991, 120] width 12 height 12
click at [325, 258] on div at bounding box center [706, 348] width 1412 height 697
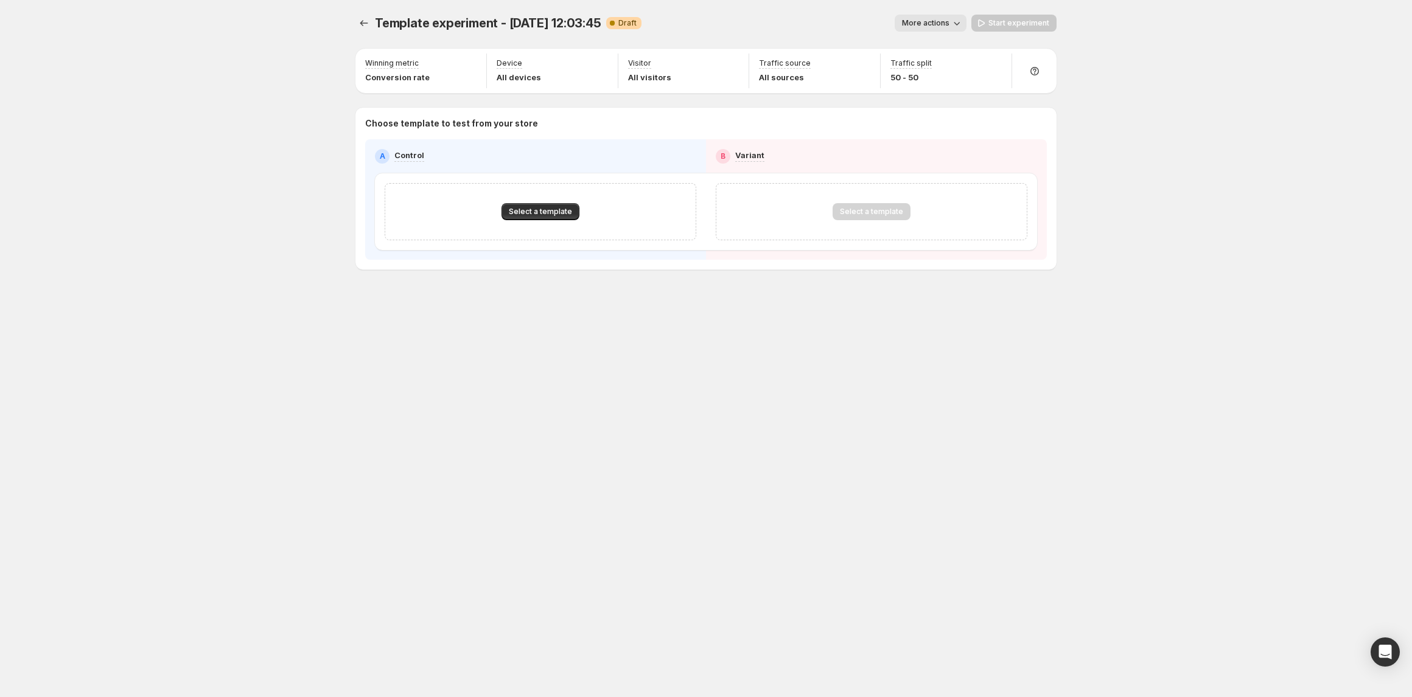
click at [363, 13] on div "Template experiment - Sep 30, 12:03:45. This page is ready Template experiment …" at bounding box center [705, 23] width 701 height 46
click at [366, 29] on button "Experiments" at bounding box center [363, 23] width 17 height 17
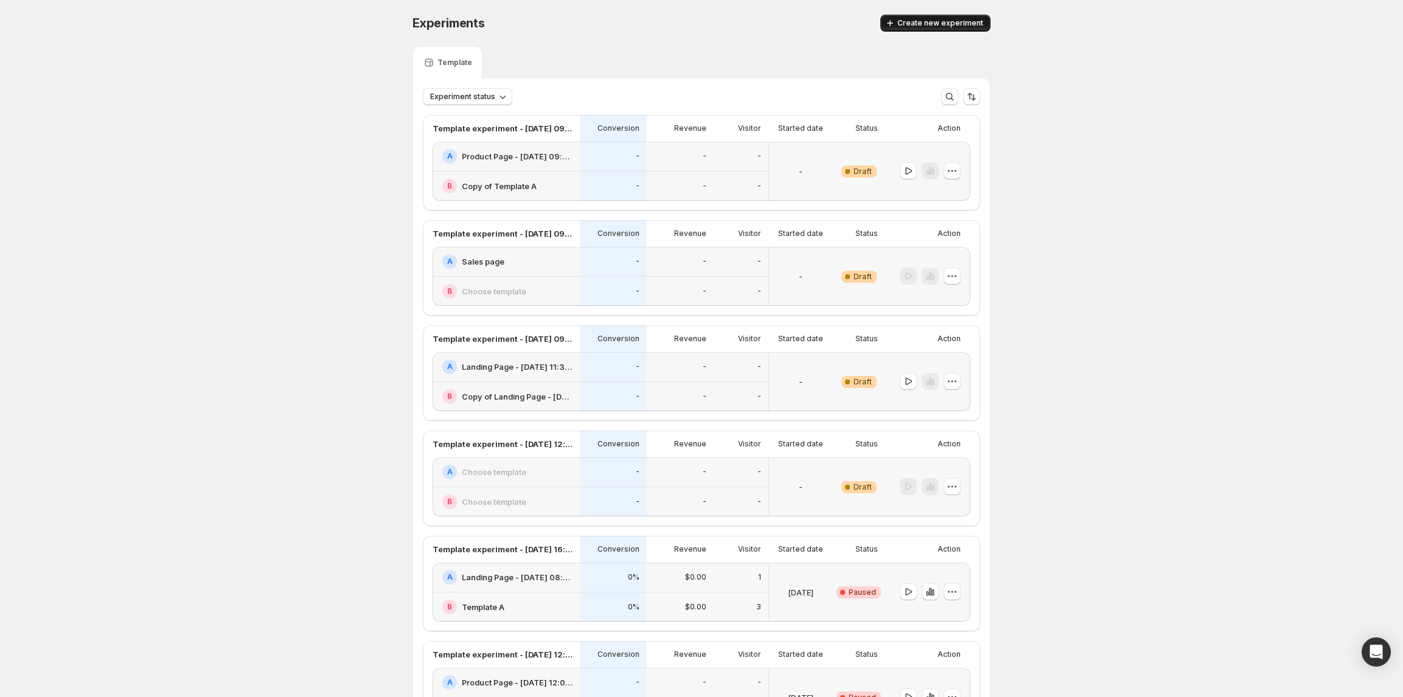
click at [937, 21] on span "Create new experiment" at bounding box center [941, 23] width 86 height 10
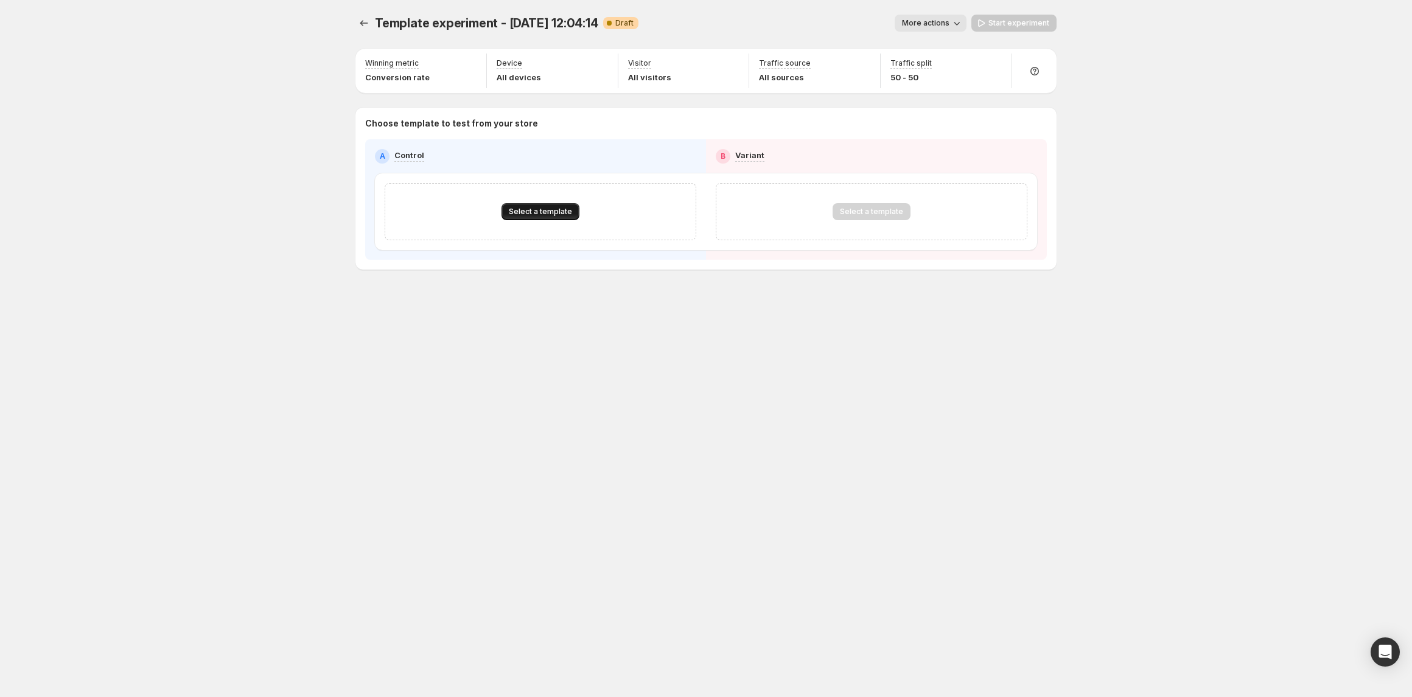
click at [567, 214] on span "Select a template" at bounding box center [540, 212] width 63 height 10
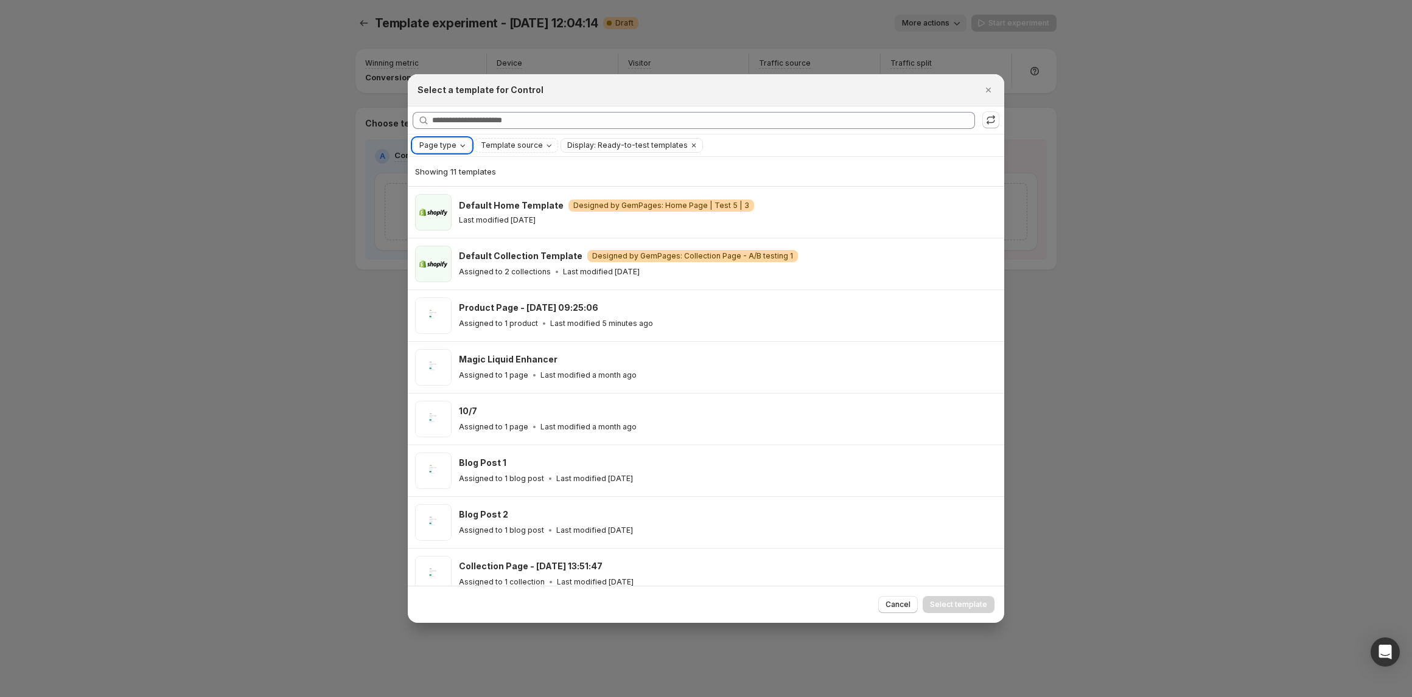
click at [446, 138] on div "Page type" at bounding box center [442, 145] width 59 height 15
click at [458, 144] on icon "Page type" at bounding box center [463, 146] width 10 height 10
click at [456, 196] on span "Product page" at bounding box center [462, 198] width 52 height 10
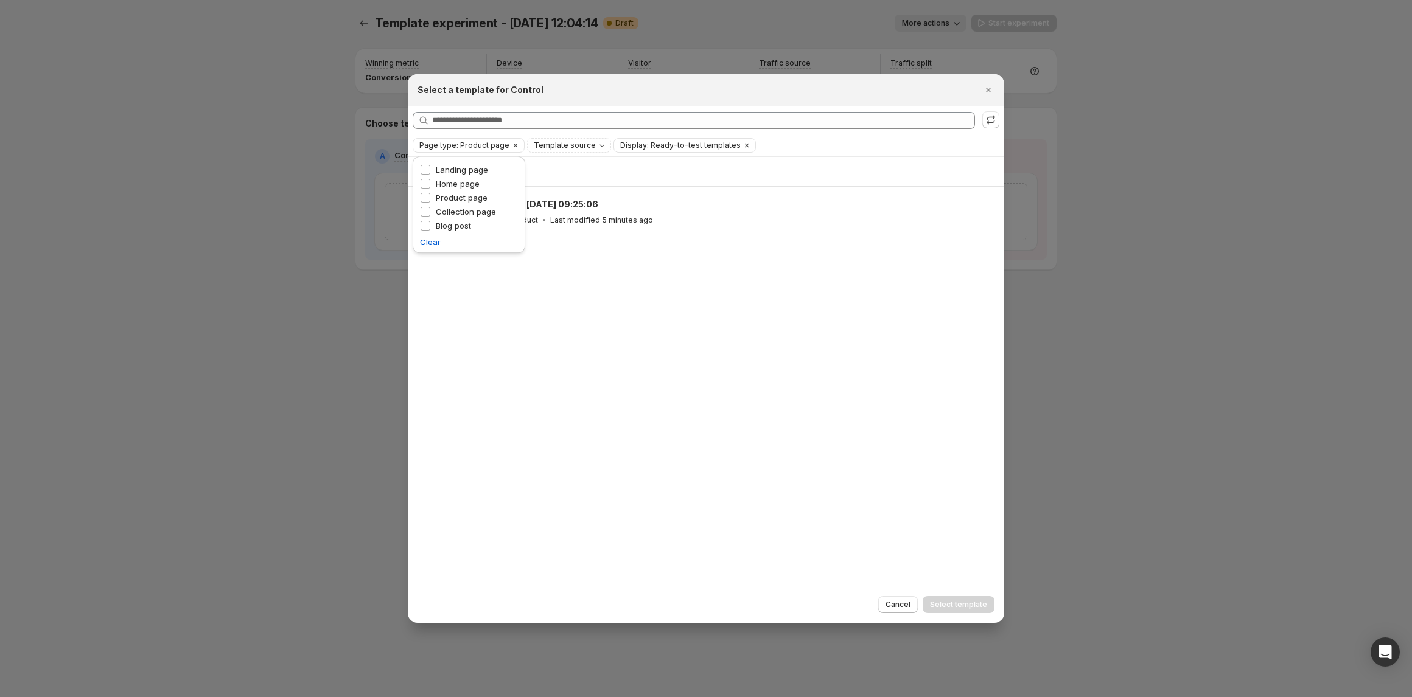
click at [639, 312] on div "Showing 1 template Product Page - Jul 31, 09:25:06 Assigned to 1 product Last m…" at bounding box center [706, 371] width 596 height 428
click at [224, 147] on div at bounding box center [706, 348] width 1412 height 697
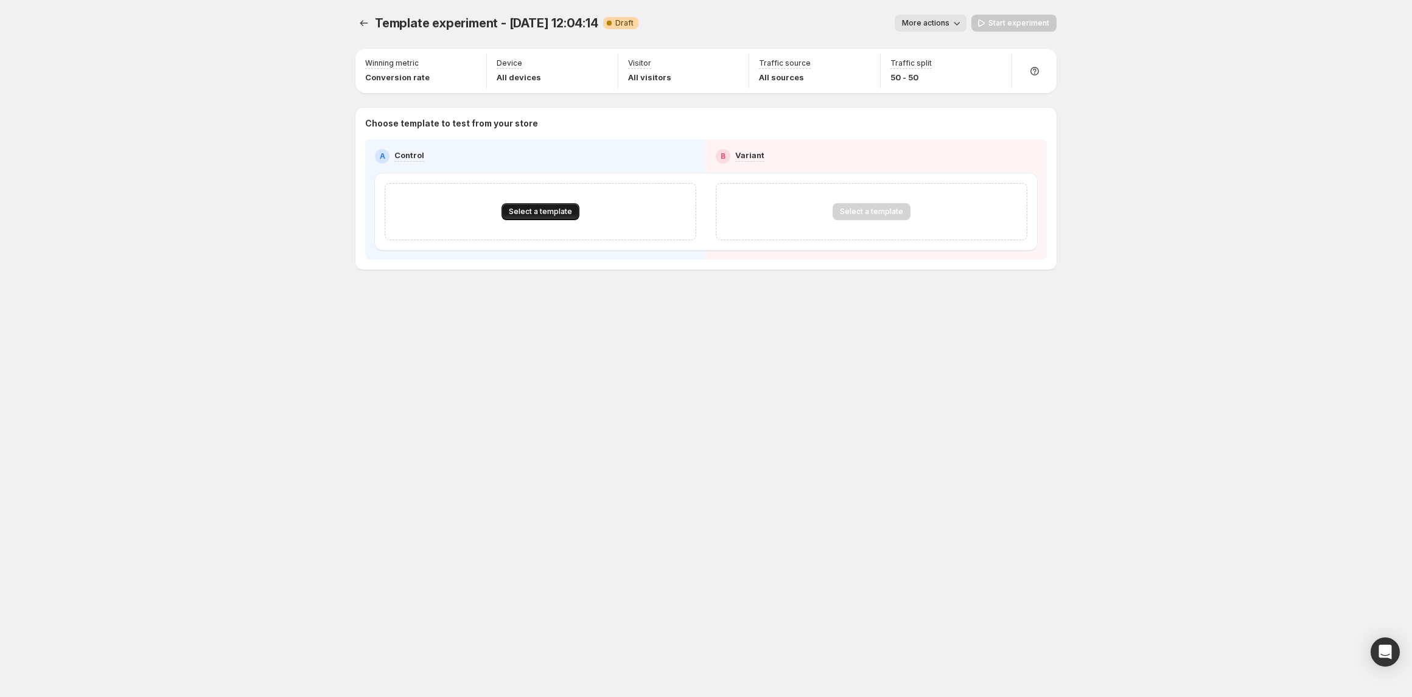
click at [520, 210] on span "Select a template" at bounding box center [540, 212] width 63 height 10
click at [561, 215] on span "Select a template" at bounding box center [540, 212] width 63 height 10
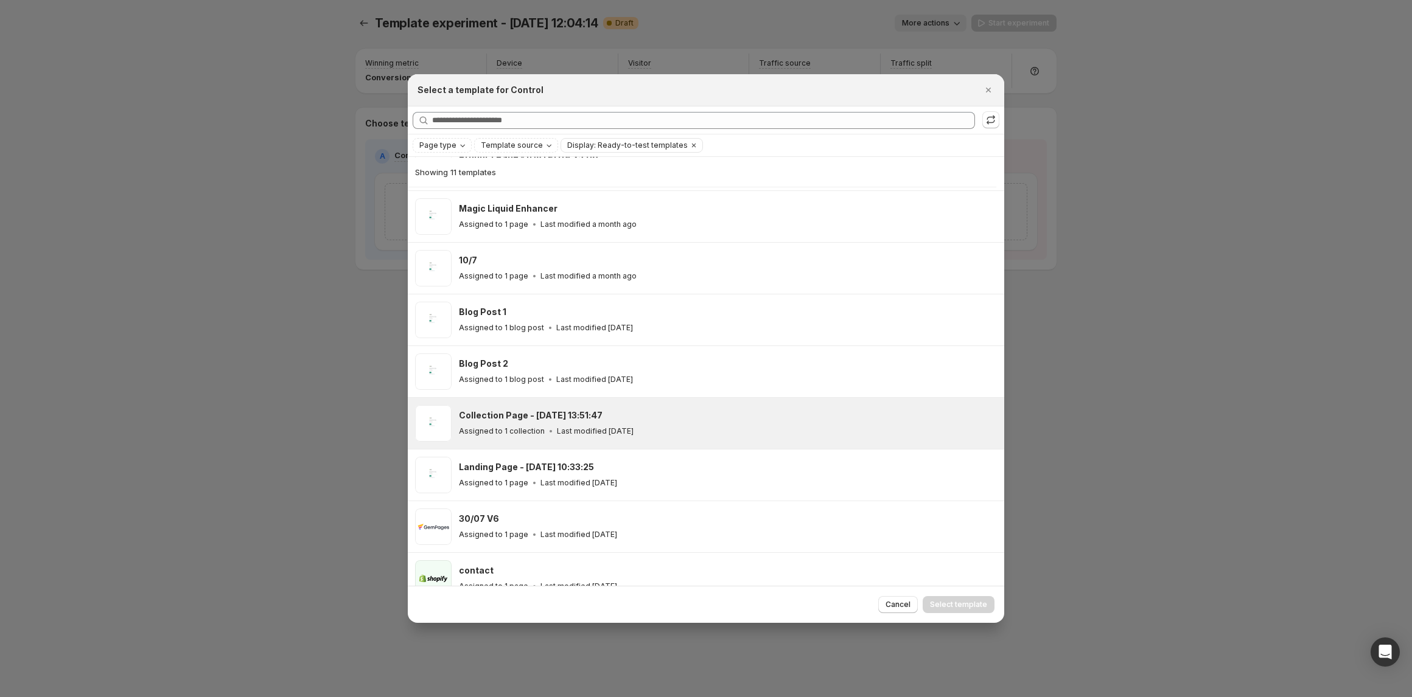
scroll to position [172, 0]
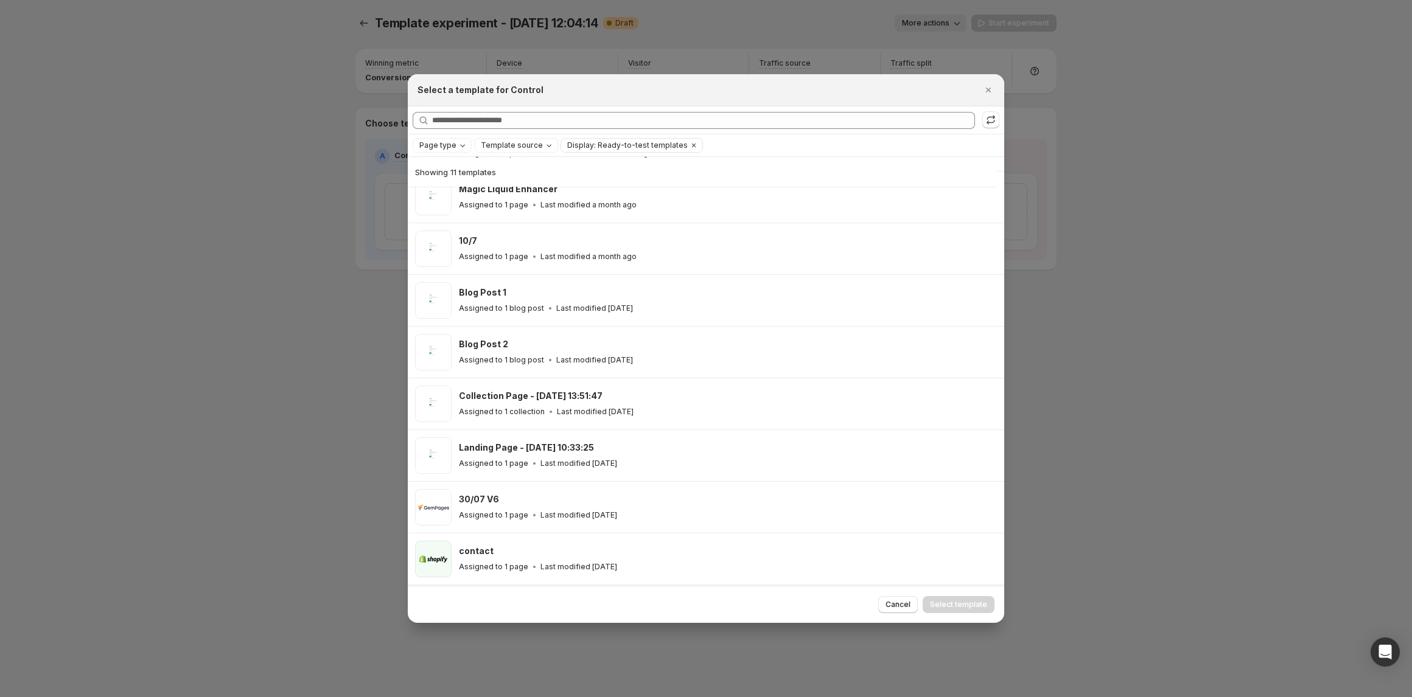
click at [302, 417] on div at bounding box center [706, 348] width 1412 height 697
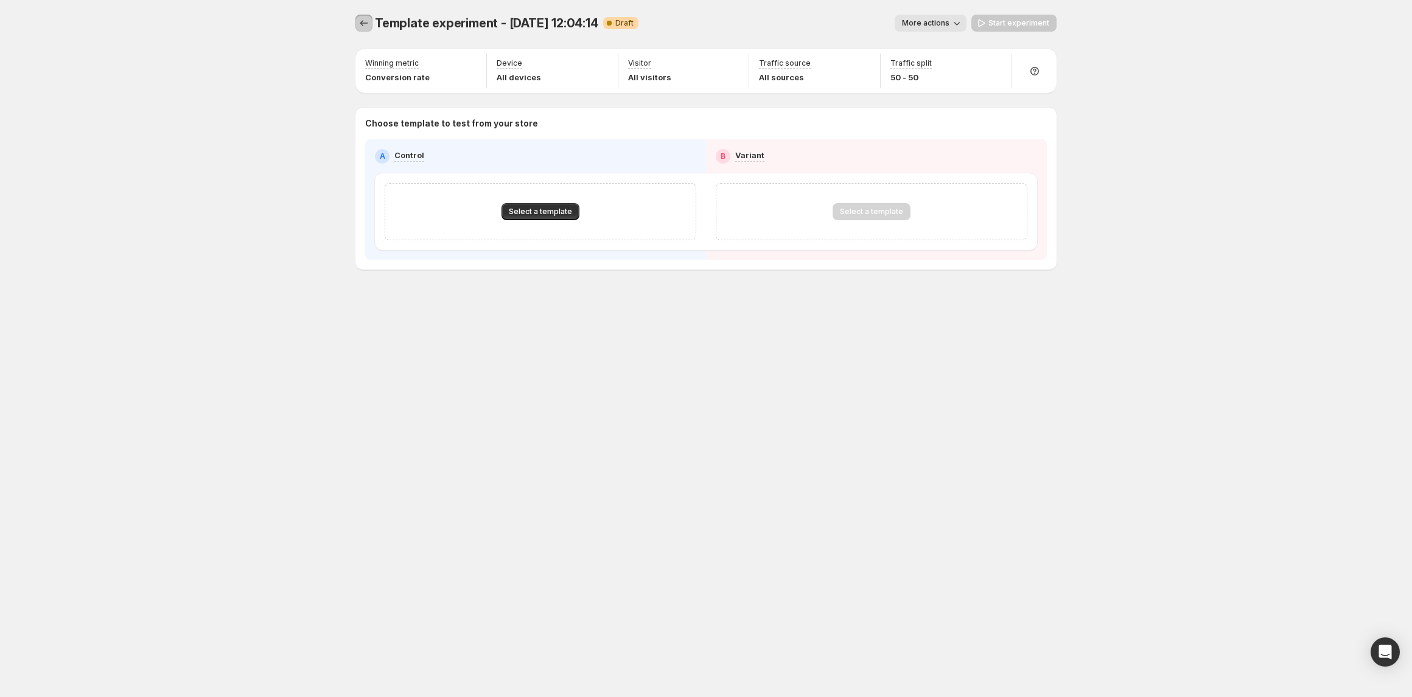
click at [366, 21] on icon "Experiments" at bounding box center [364, 23] width 12 height 12
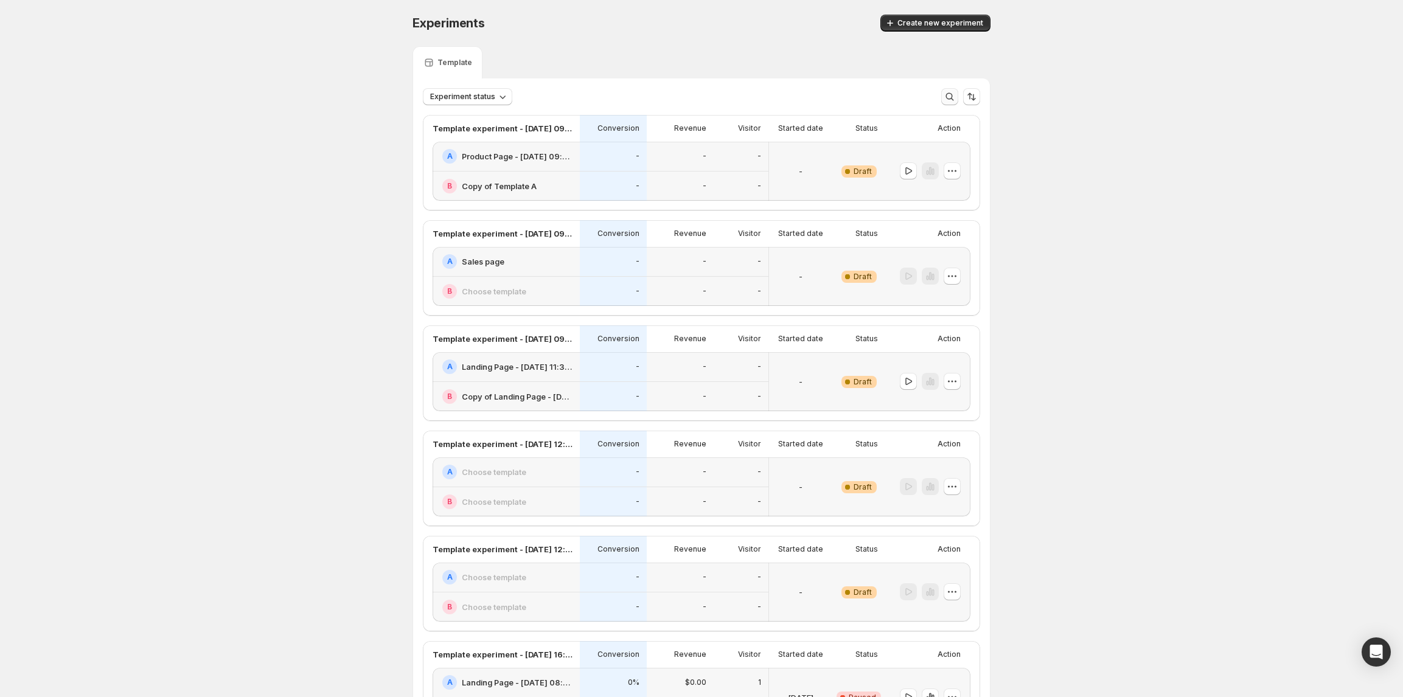
click at [956, 101] on icon "button" at bounding box center [950, 97] width 12 height 12
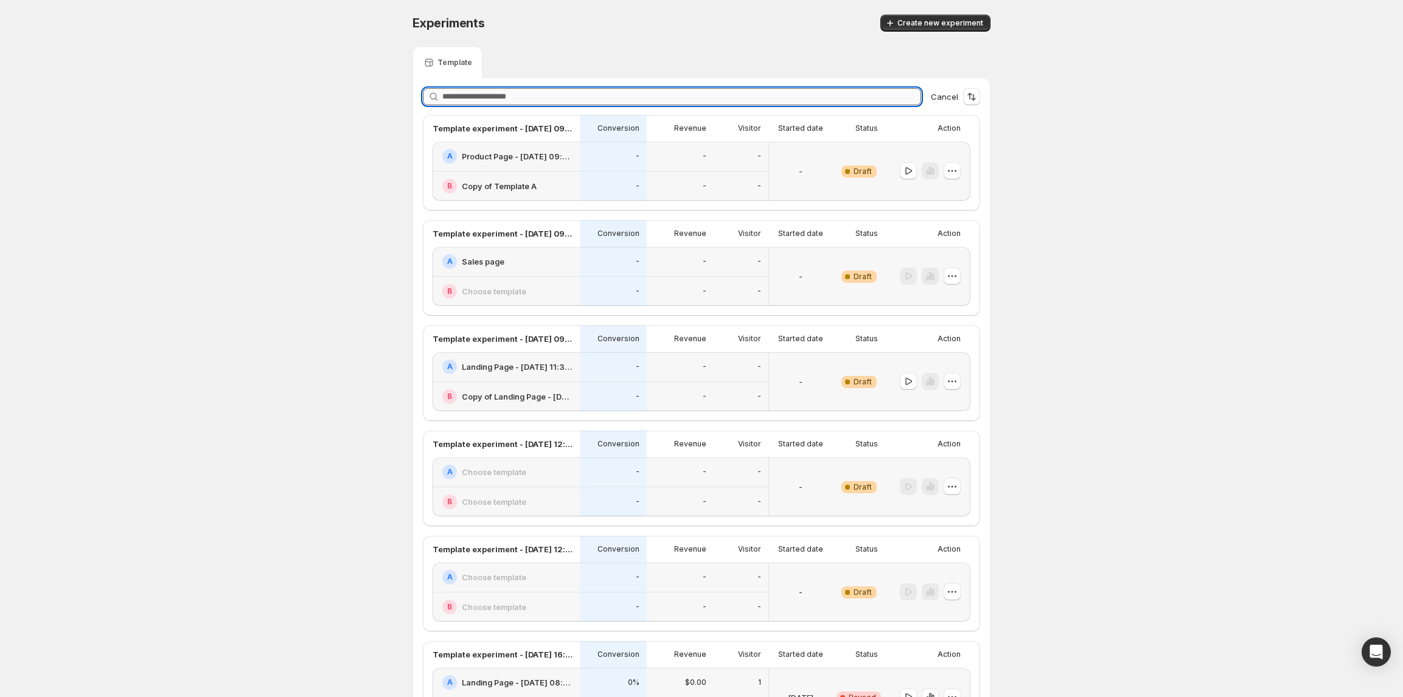
click at [877, 100] on input "text" at bounding box center [681, 96] width 479 height 17
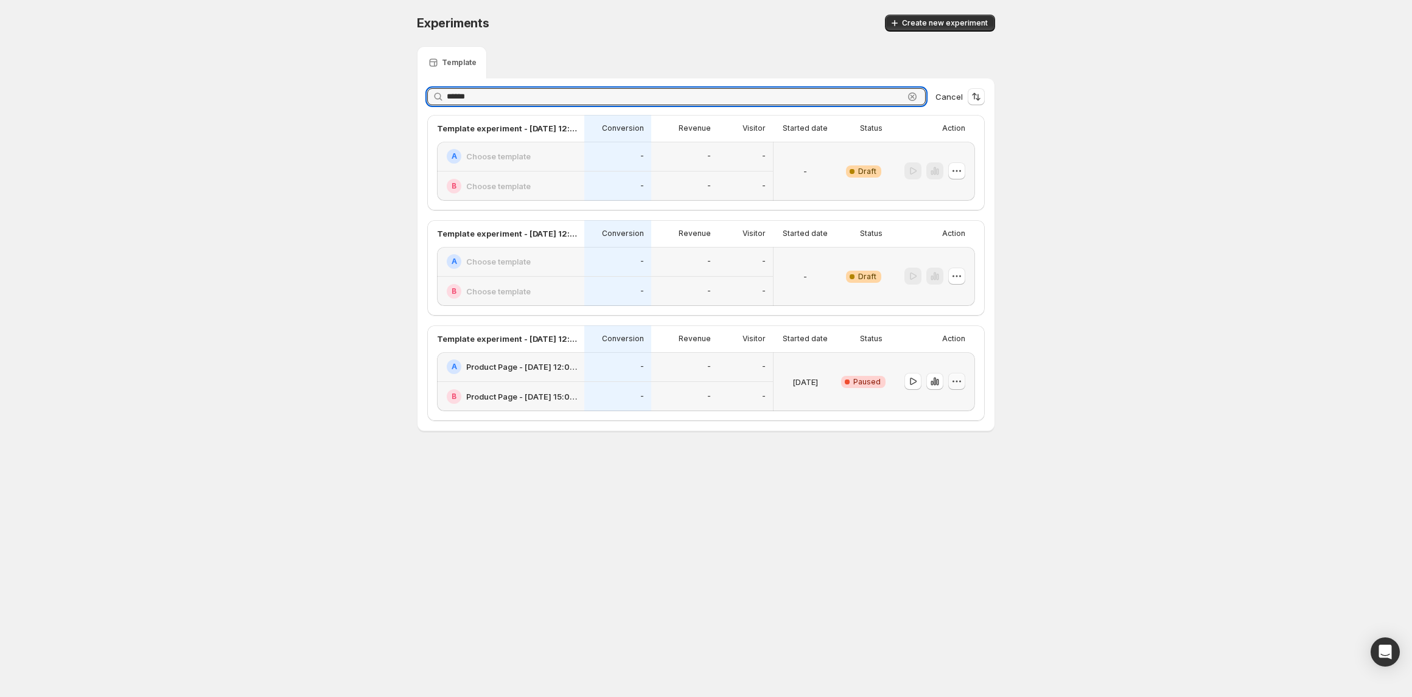
type input "******"
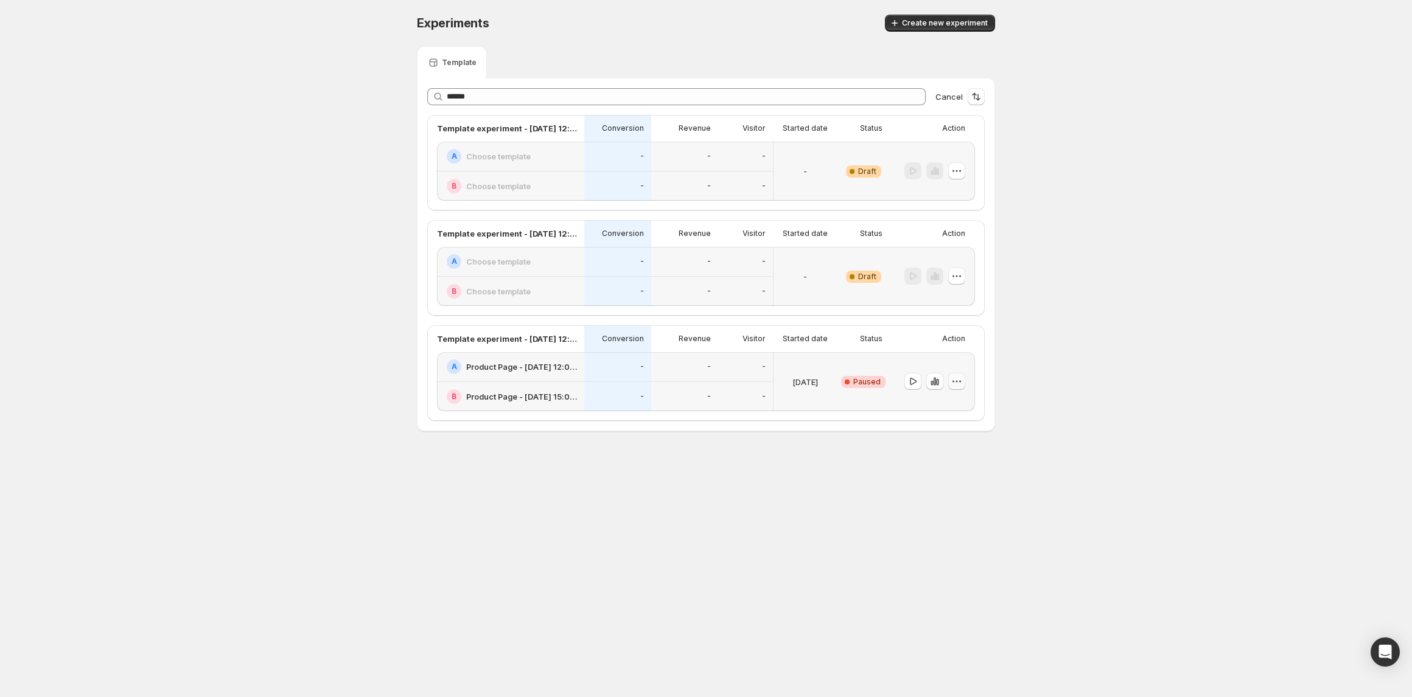
click at [954, 382] on icon "button" at bounding box center [957, 381] width 12 height 12
click at [955, 471] on span "Delete" at bounding box center [947, 470] width 24 height 10
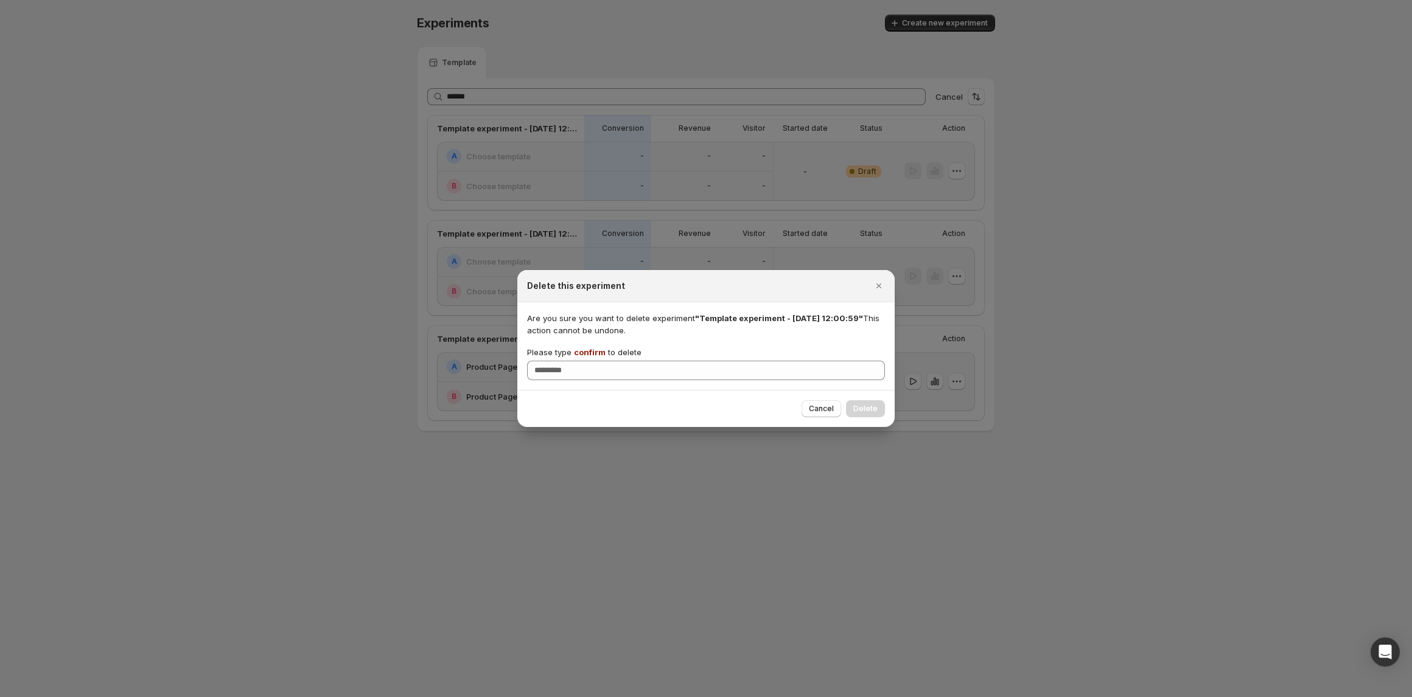
click at [591, 353] on span "confirm" at bounding box center [590, 352] width 32 height 10
click at [590, 353] on span "confirm" at bounding box center [590, 352] width 32 height 10
click at [590, 361] on input "Please type confirm to delete" at bounding box center [706, 370] width 358 height 19
copy span "i"
click at [596, 354] on span "confirm" at bounding box center [590, 352] width 32 height 10
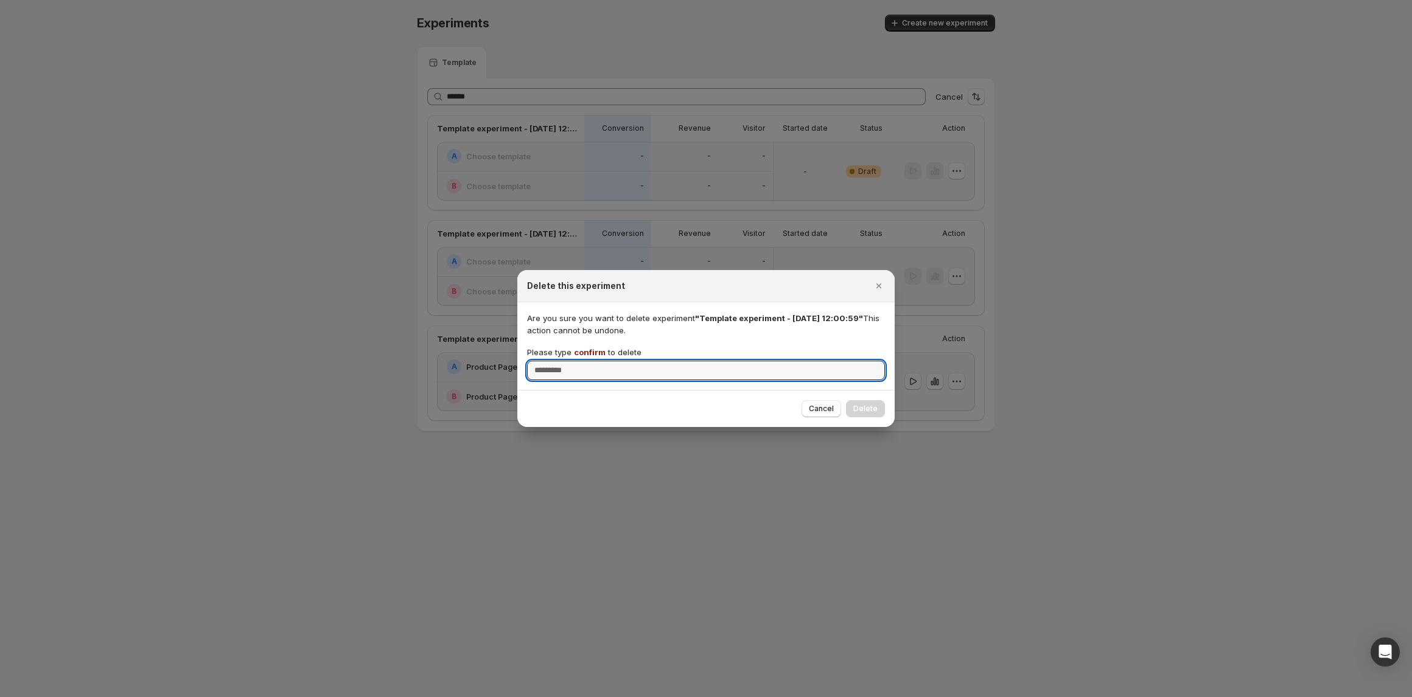
click at [596, 361] on input "Please type confirm to delete" at bounding box center [706, 370] width 358 height 19
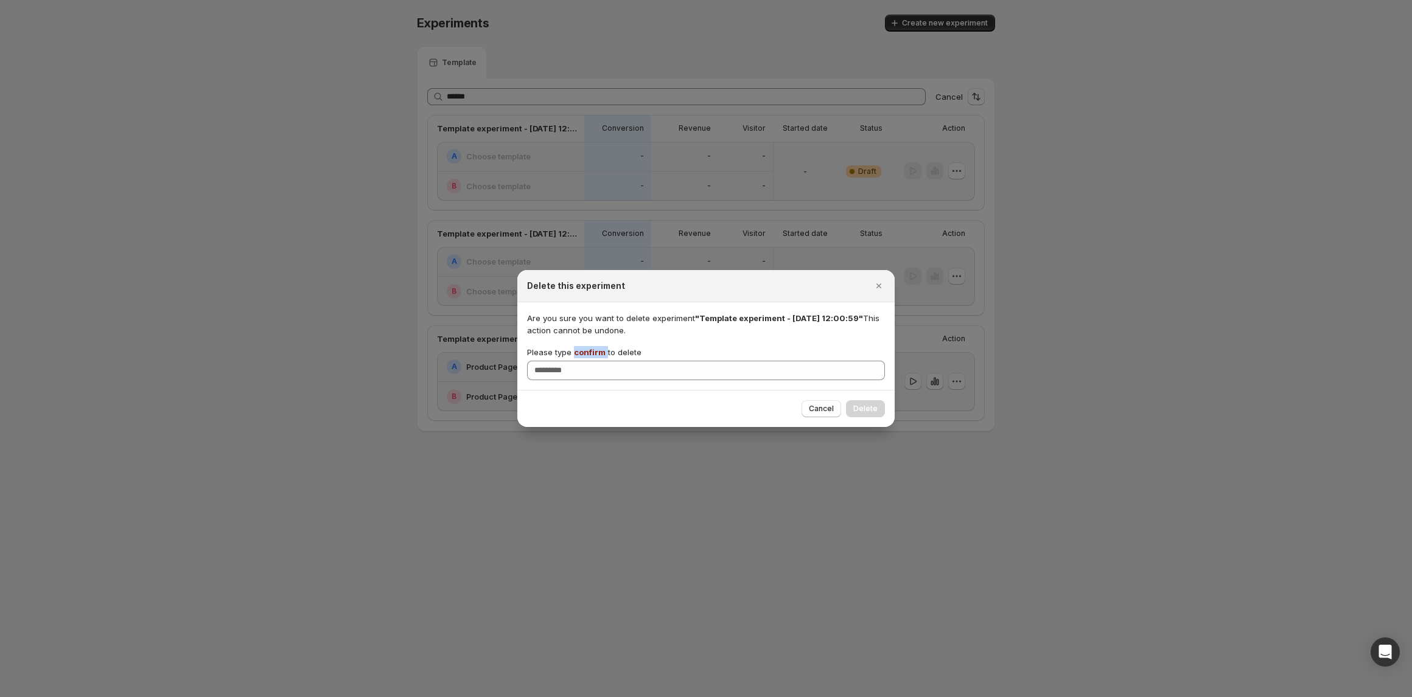
click at [596, 354] on span "confirm" at bounding box center [590, 352] width 32 height 10
click at [596, 361] on input "Please type confirm to delete" at bounding box center [706, 370] width 358 height 19
copy p "confirm"
click at [593, 365] on input "Please type confirm to delete" at bounding box center [706, 370] width 358 height 19
paste input "*******"
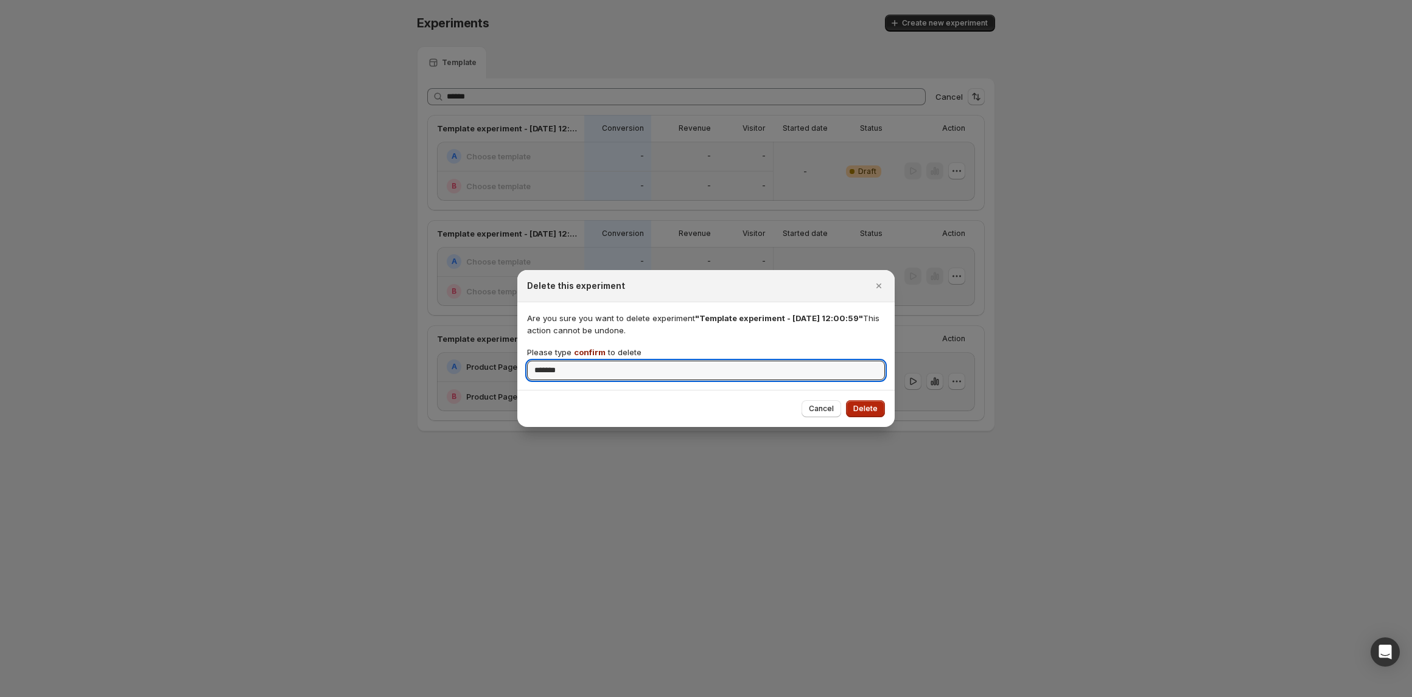
type input "*******"
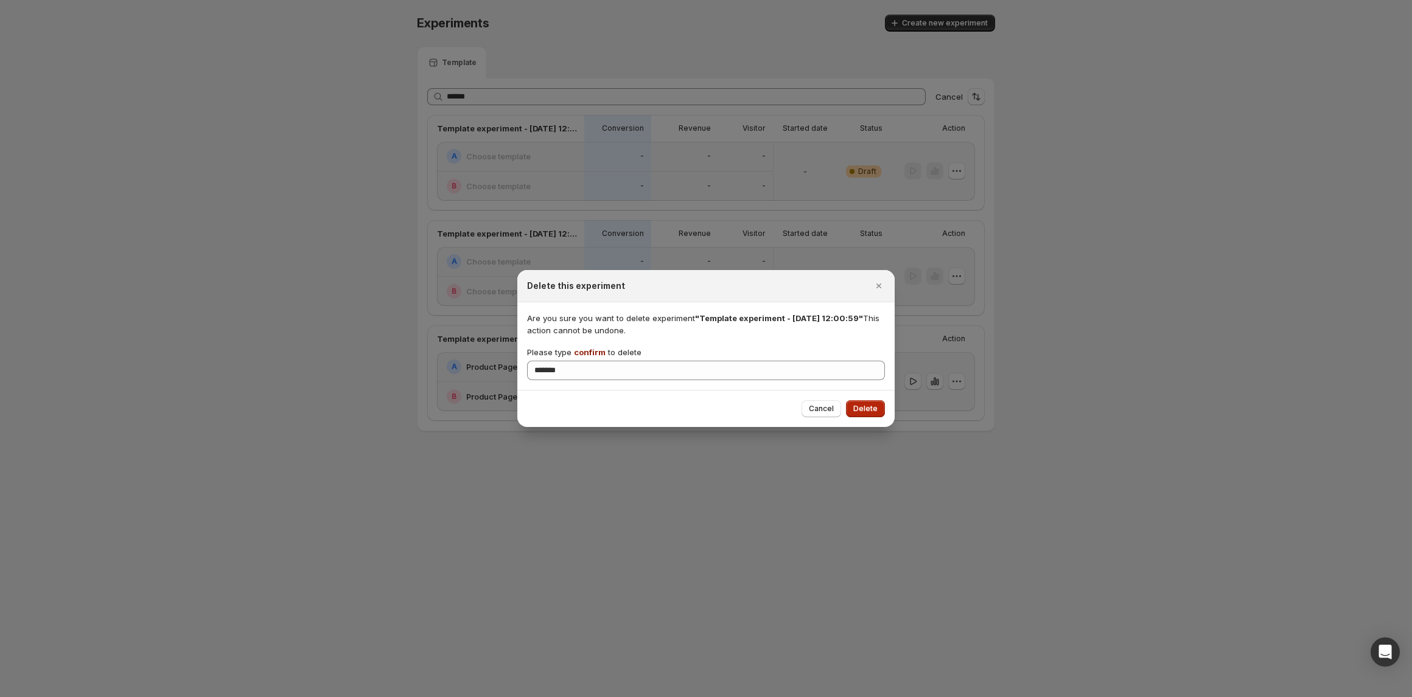
click at [857, 414] on span "Delete" at bounding box center [865, 409] width 24 height 10
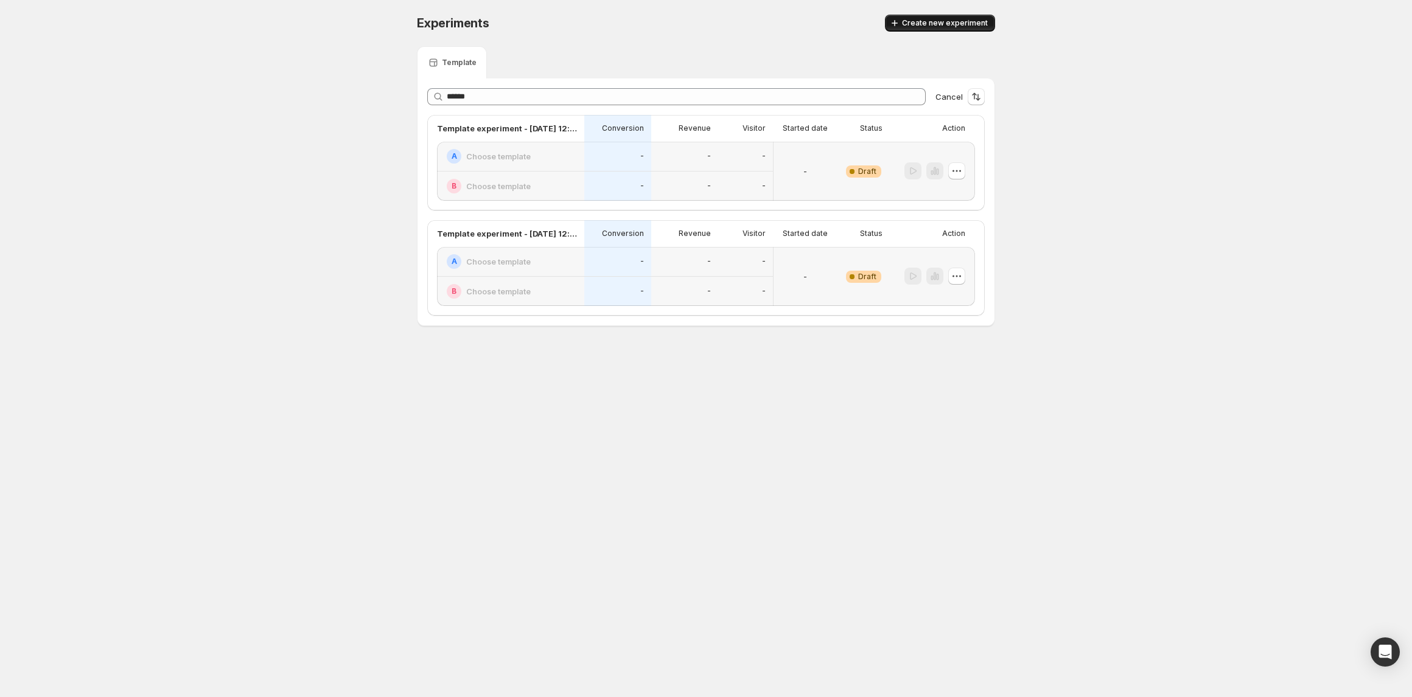
click at [950, 18] on span "Create new experiment" at bounding box center [945, 23] width 86 height 10
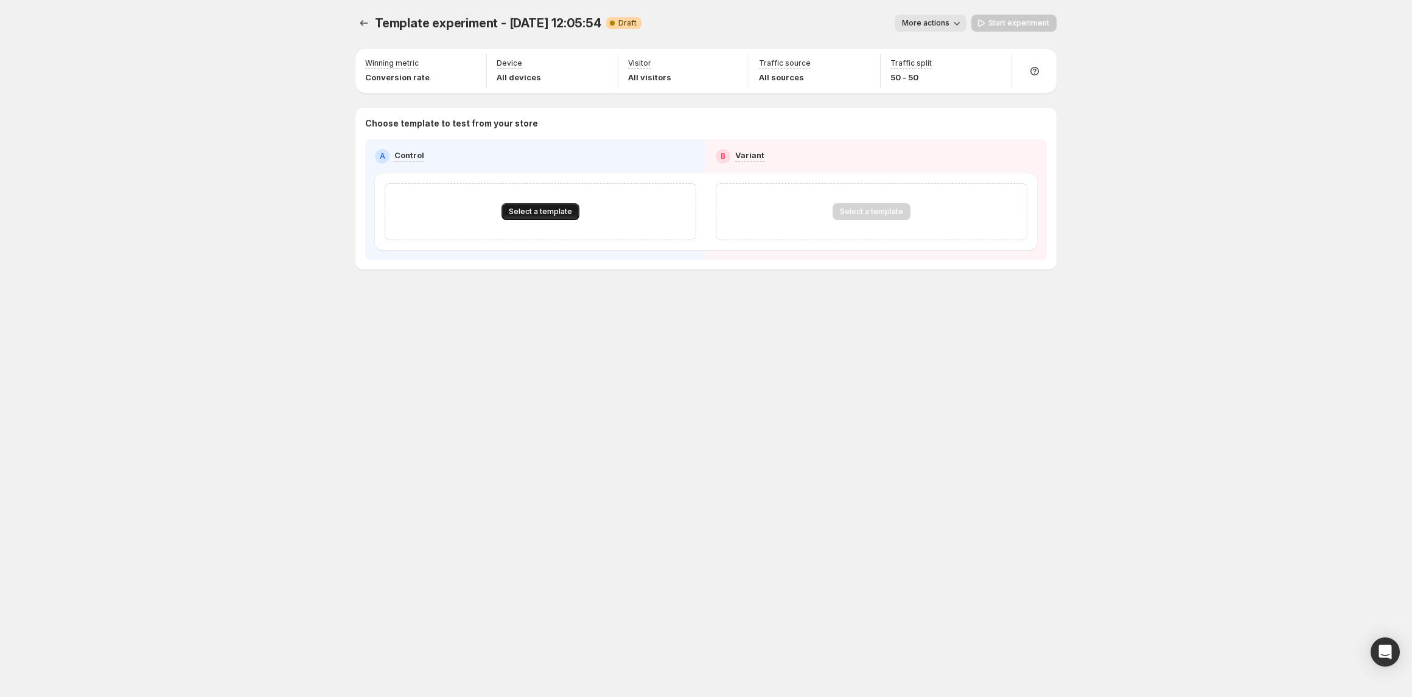
click at [528, 214] on span "Select a template" at bounding box center [540, 212] width 63 height 10
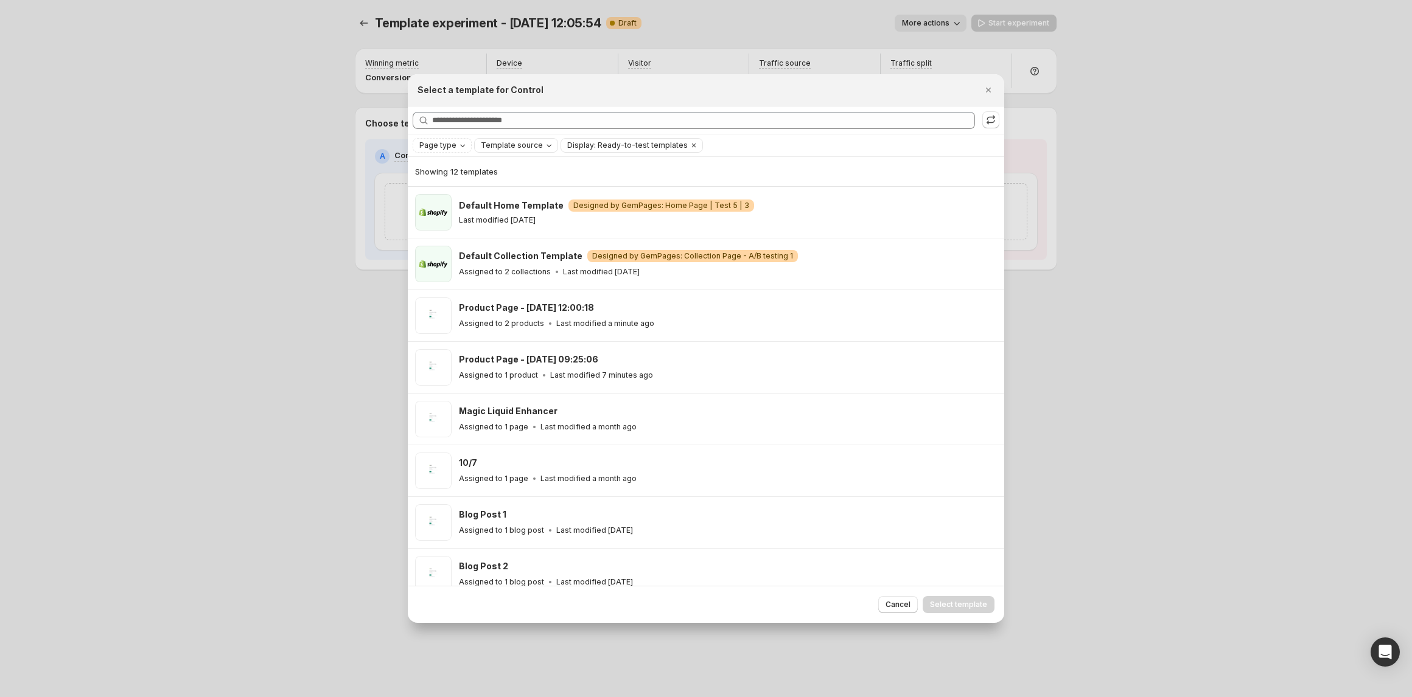
click at [447, 142] on span "Page type" at bounding box center [437, 146] width 37 height 10
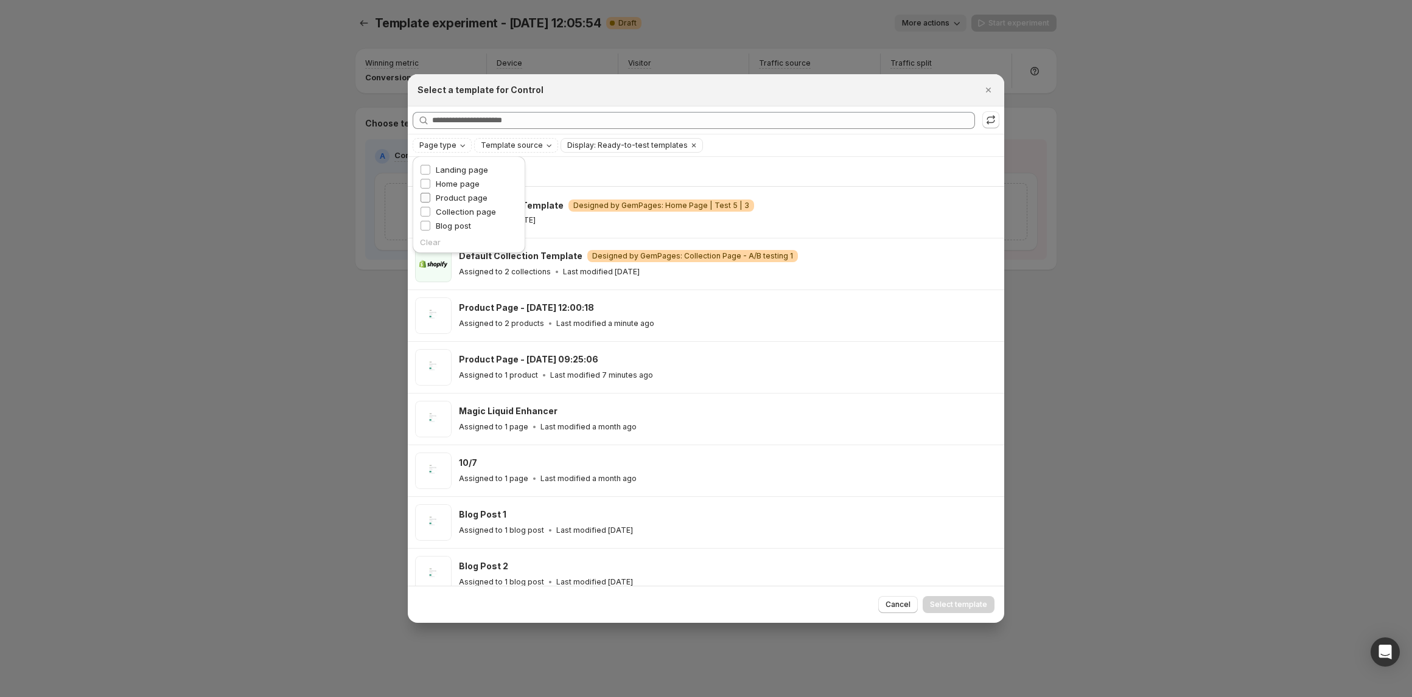
click at [466, 195] on span "Product page" at bounding box center [462, 198] width 52 height 10
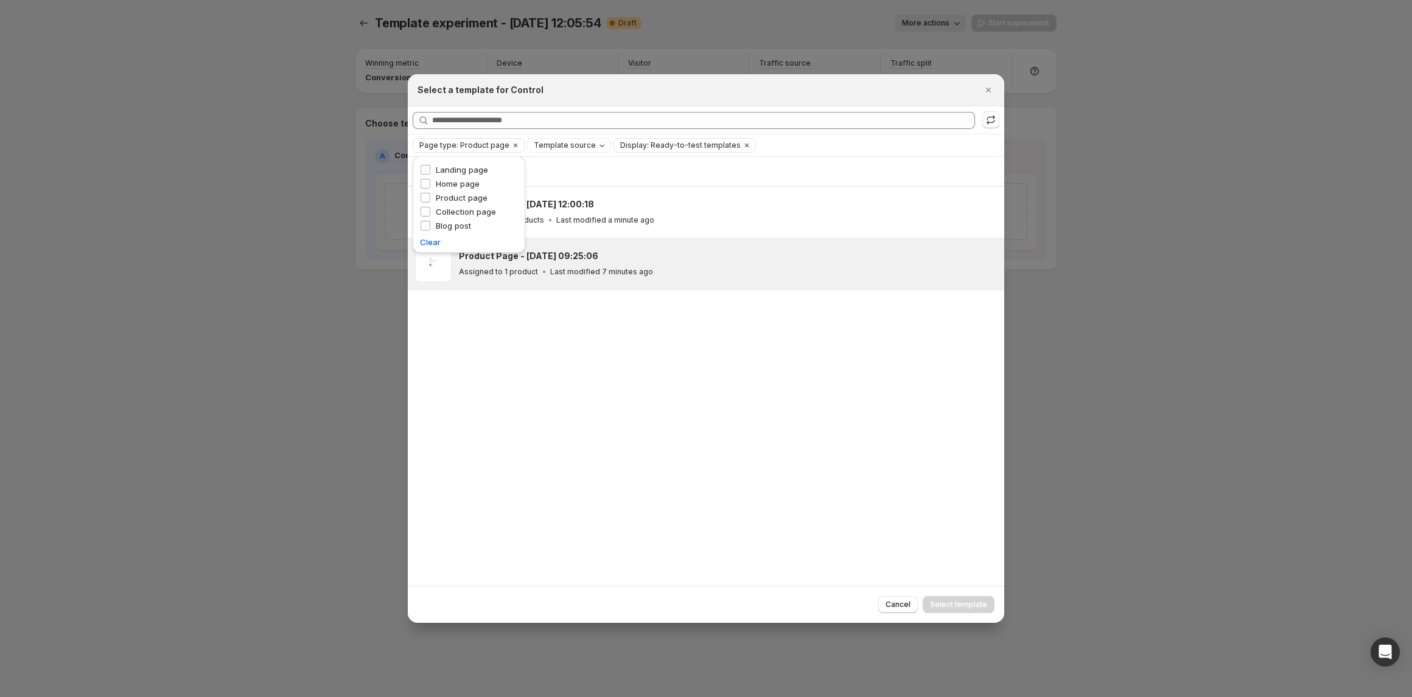
drag, startPoint x: 661, startPoint y: 356, endPoint x: 668, endPoint y: 282, distance: 73.9
click at [653, 371] on div "Showing 2 templates Product Page - Sep 30, 12:00:18 Assigned to 2 products Last…" at bounding box center [706, 371] width 596 height 428
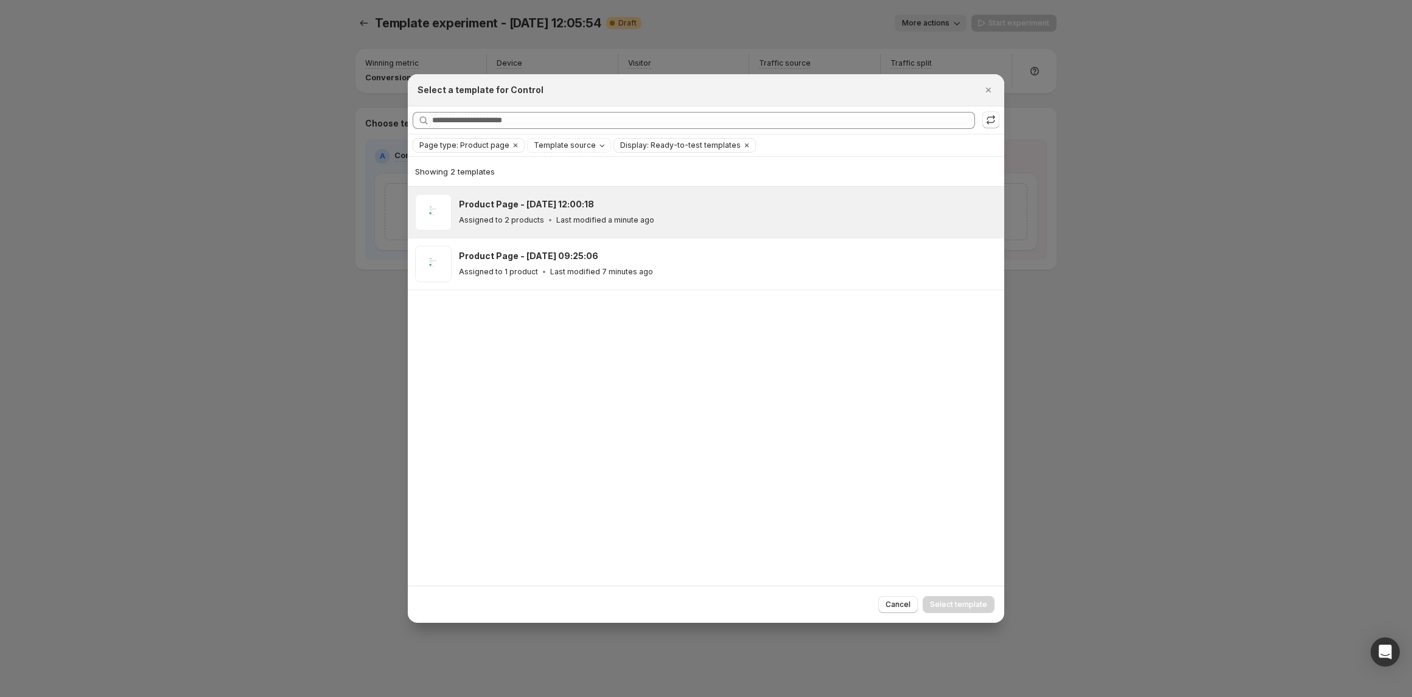
click at [680, 225] on div "Assigned to 2 products Last modified a minute ago" at bounding box center [726, 220] width 534 height 12
click at [947, 609] on span "Select template" at bounding box center [958, 605] width 57 height 10
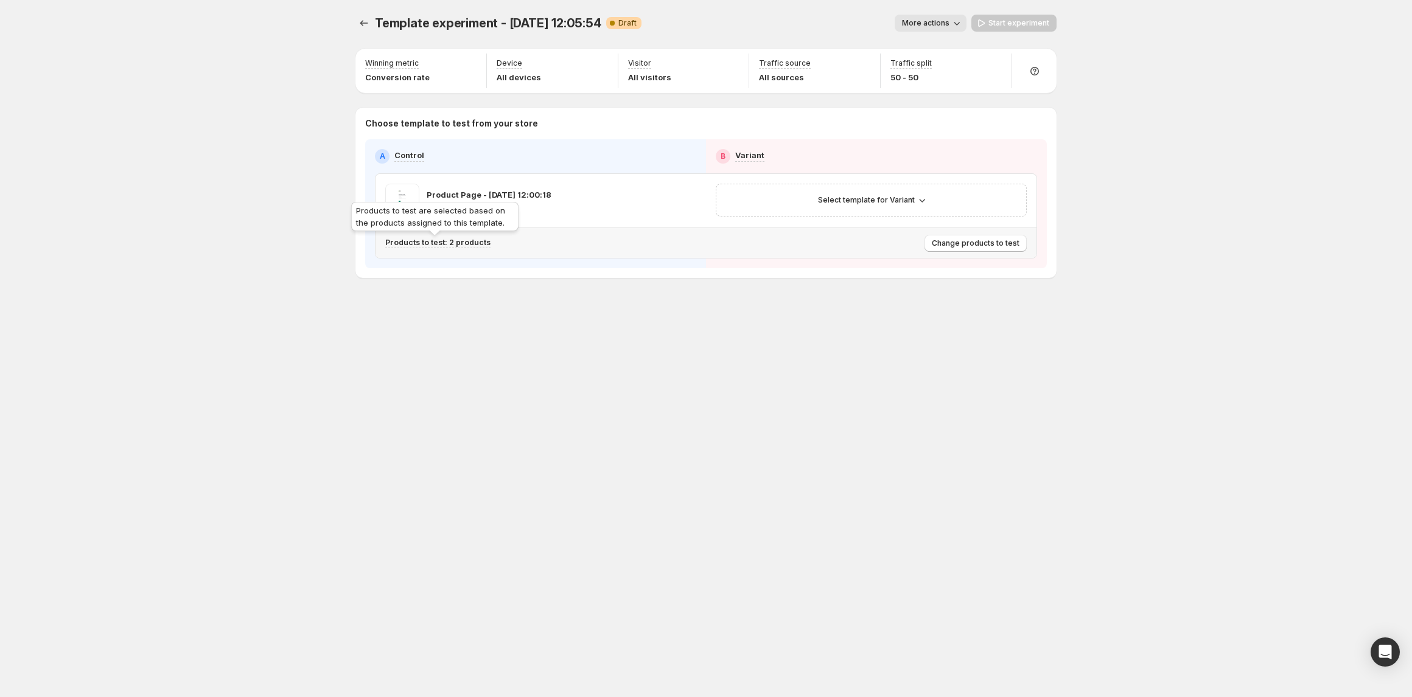
click at [425, 245] on p "Products to test: 2 products" at bounding box center [437, 243] width 105 height 10
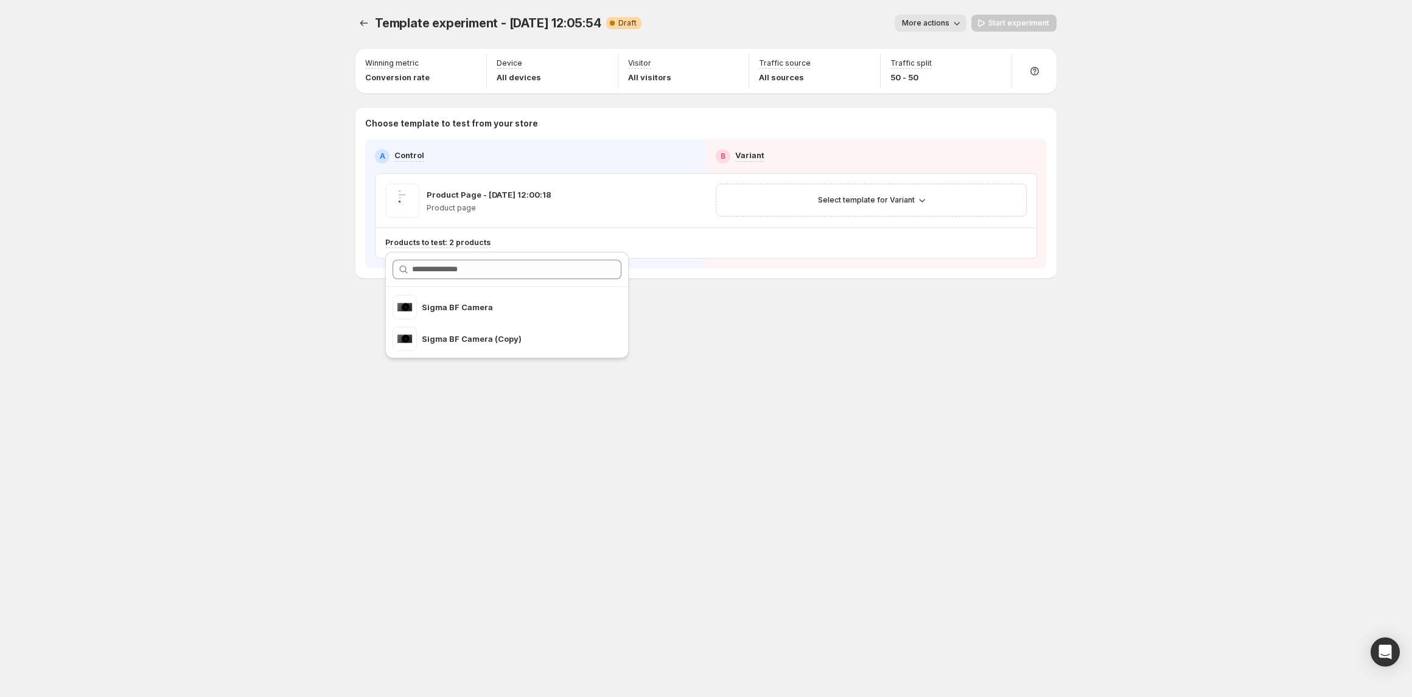
click at [770, 385] on div "Template experiment - Sep 30, 12:05:54. This page is ready Template experiment …" at bounding box center [706, 348] width 730 height 697
click at [857, 202] on span "Select template for Variant" at bounding box center [866, 200] width 97 height 10
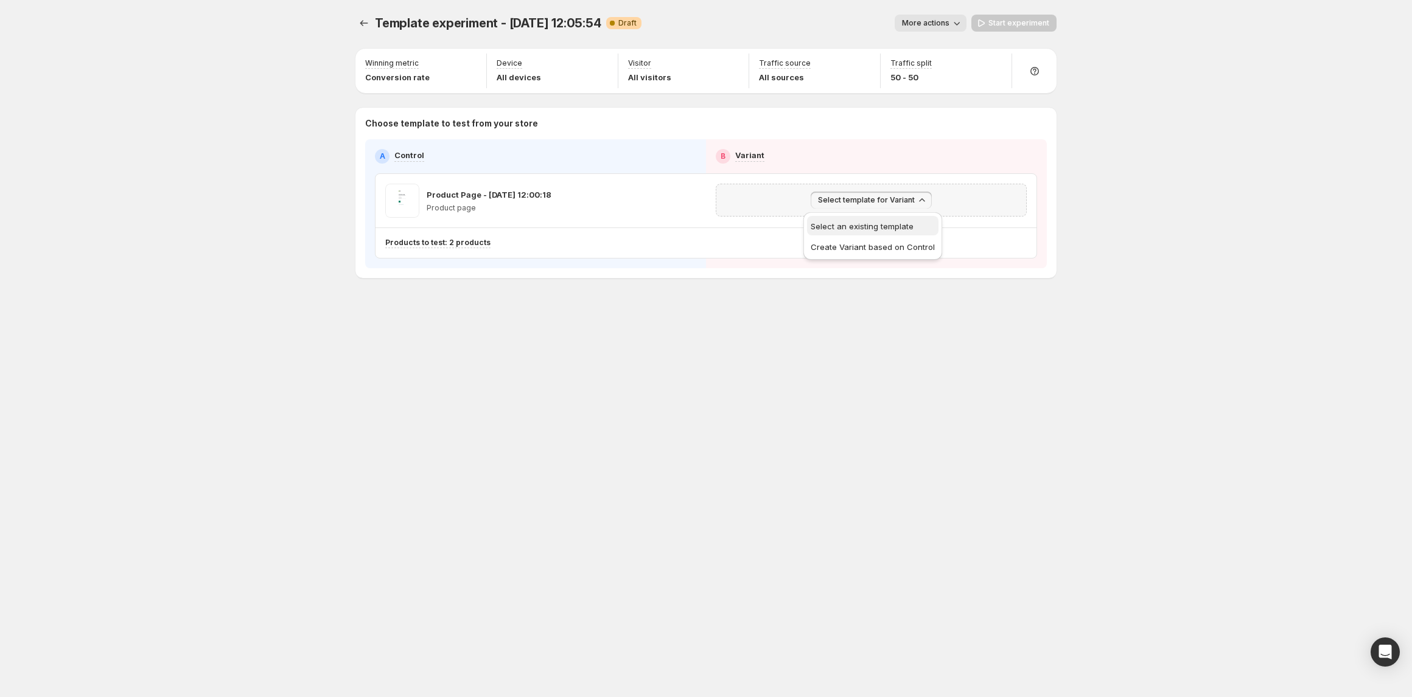
click at [875, 229] on span "Select an existing template" at bounding box center [862, 227] width 103 height 10
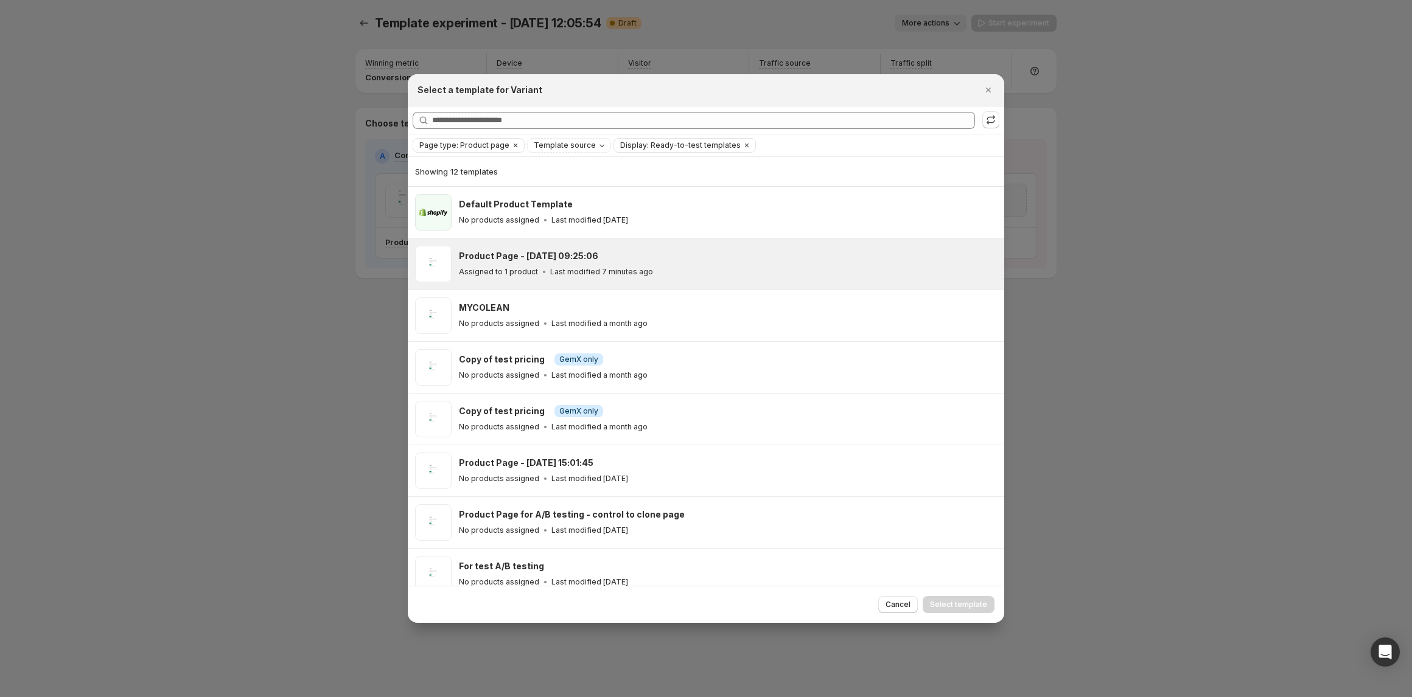
click at [731, 278] on div "Assigned to 1 product Last modified 7 minutes ago" at bounding box center [726, 272] width 534 height 12
drag, startPoint x: 957, startPoint y: 606, endPoint x: 963, endPoint y: 598, distance: 10.1
click at [958, 606] on span "Select template" at bounding box center [958, 605] width 57 height 10
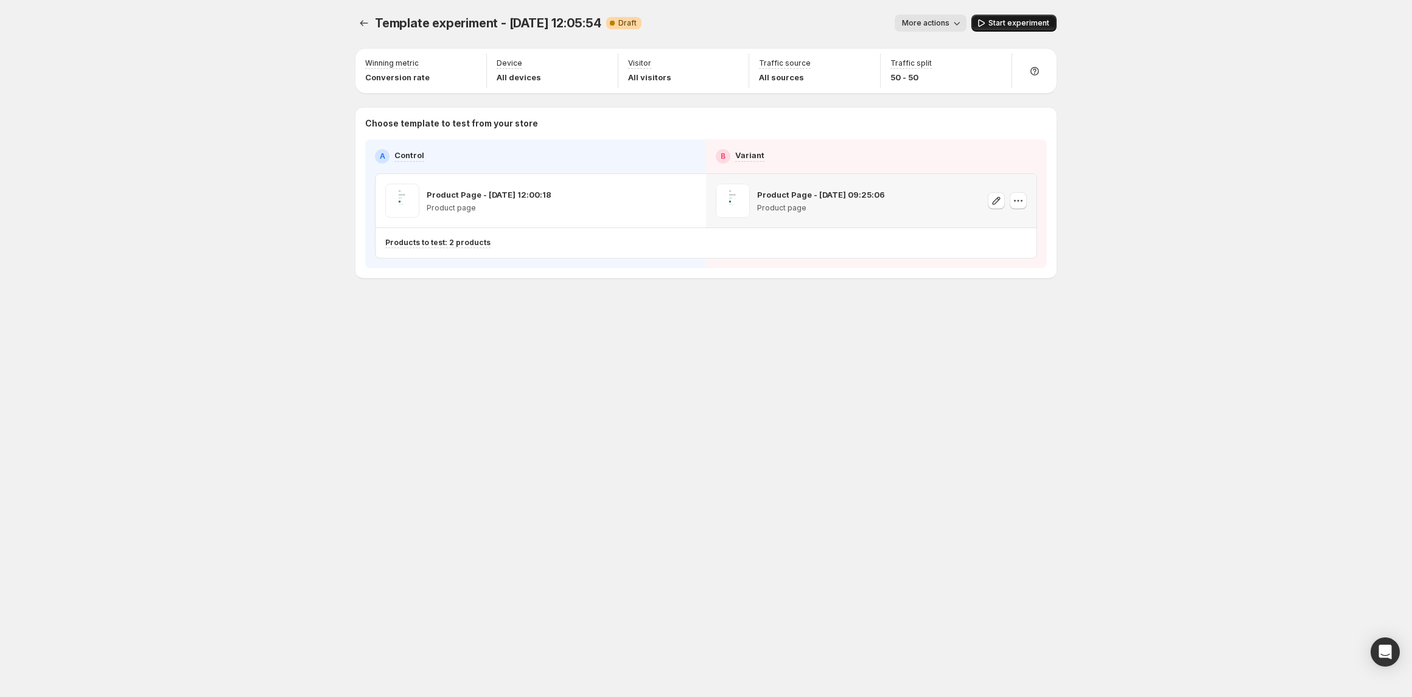
click at [1015, 25] on span "Start experiment" at bounding box center [1018, 23] width 61 height 10
click at [663, 203] on icon "button" at bounding box center [666, 201] width 12 height 12
click at [662, 203] on icon "button" at bounding box center [666, 201] width 8 height 8
click at [449, 241] on p "Products to test: 2 products" at bounding box center [437, 243] width 105 height 10
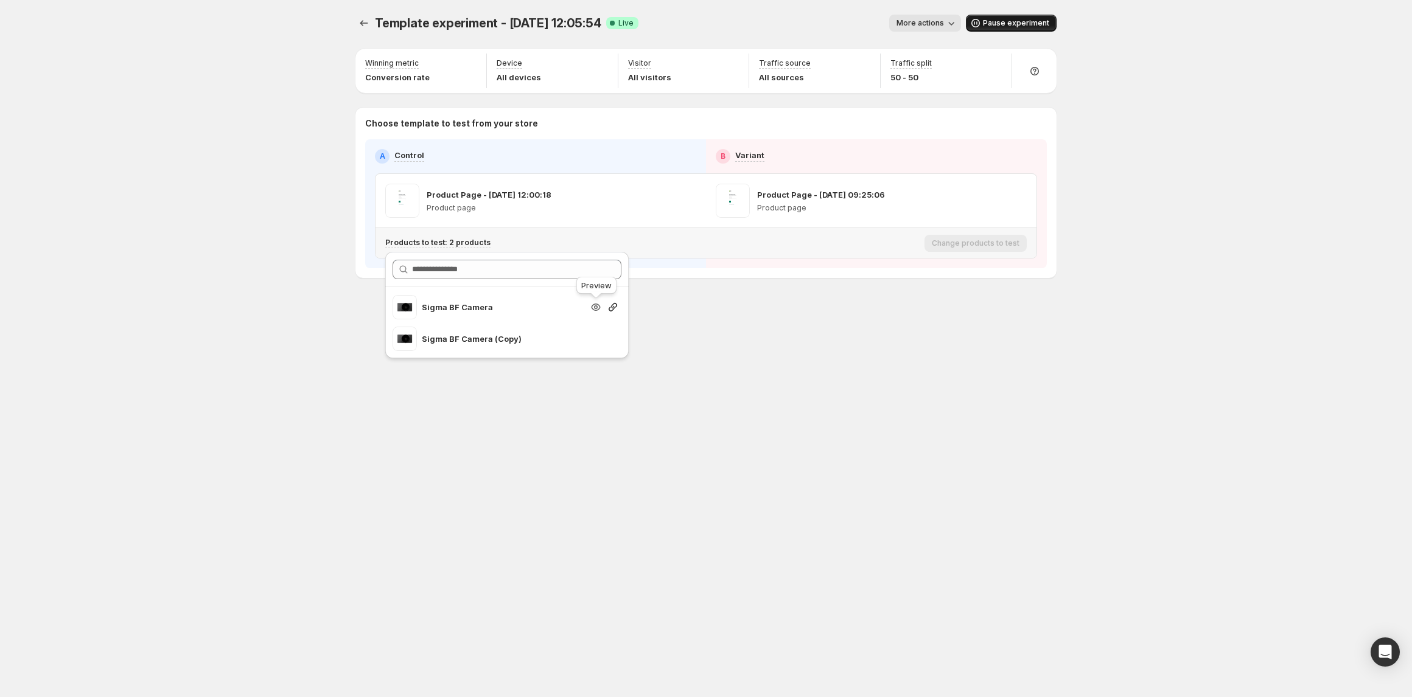
click at [596, 307] on icon "Search for and select a customer segment" at bounding box center [596, 307] width 12 height 12
click at [598, 307] on icon "Search for and select a customer segment" at bounding box center [596, 307] width 12 height 12
